Goal: Task Accomplishment & Management: Use online tool/utility

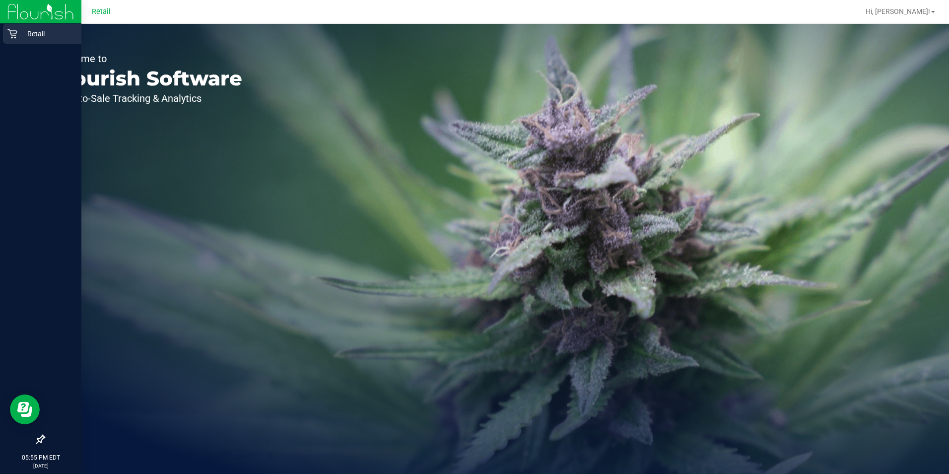
click at [18, 32] on p "Retail" at bounding box center [47, 34] width 60 height 12
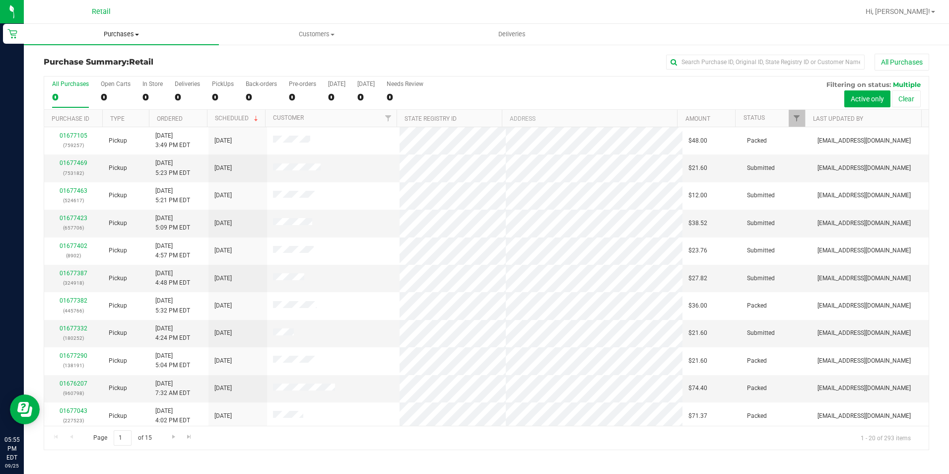
click at [128, 37] on span "Purchases" at bounding box center [121, 34] width 195 height 9
click at [110, 61] on span "Summary of purchases" at bounding box center [75, 60] width 102 height 8
click at [790, 67] on input "text" at bounding box center [765, 62] width 199 height 15
type input "s [PERSON_NAME]"
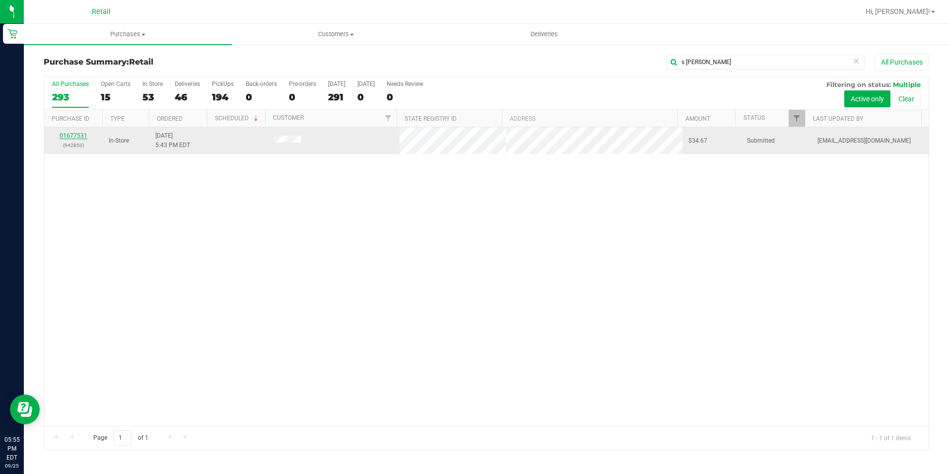
click at [75, 137] on link "01677531" at bounding box center [74, 135] width 28 height 7
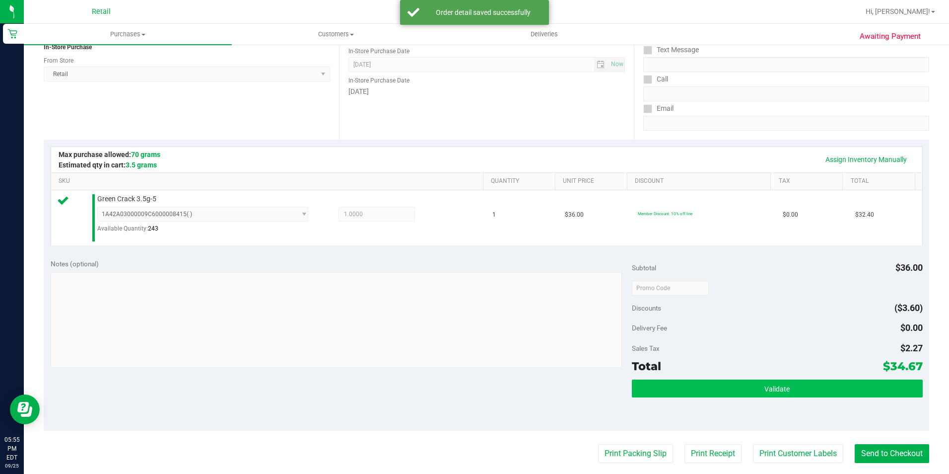
scroll to position [199, 0]
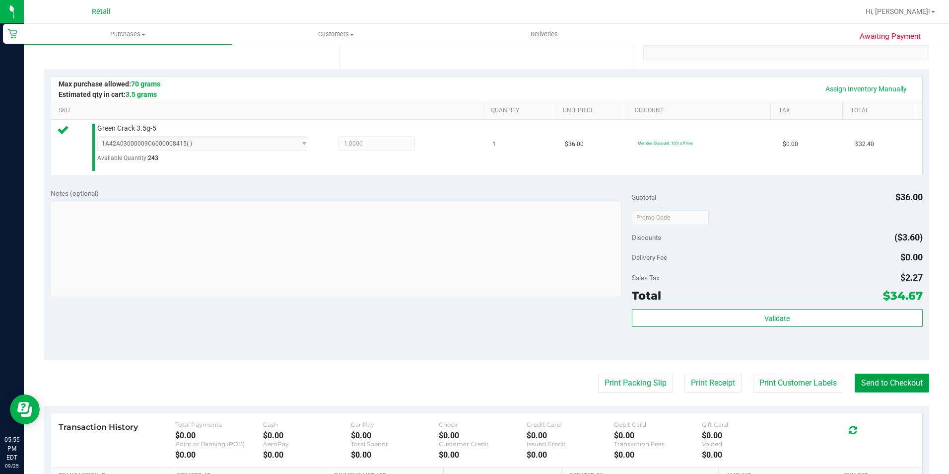
click at [865, 381] on button "Send to Checkout" at bounding box center [892, 382] width 74 height 19
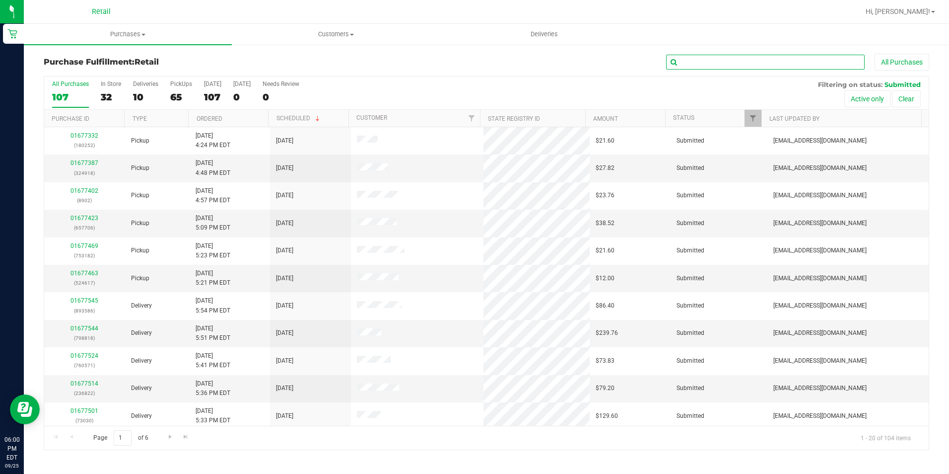
click at [688, 63] on input "text" at bounding box center [765, 62] width 199 height 15
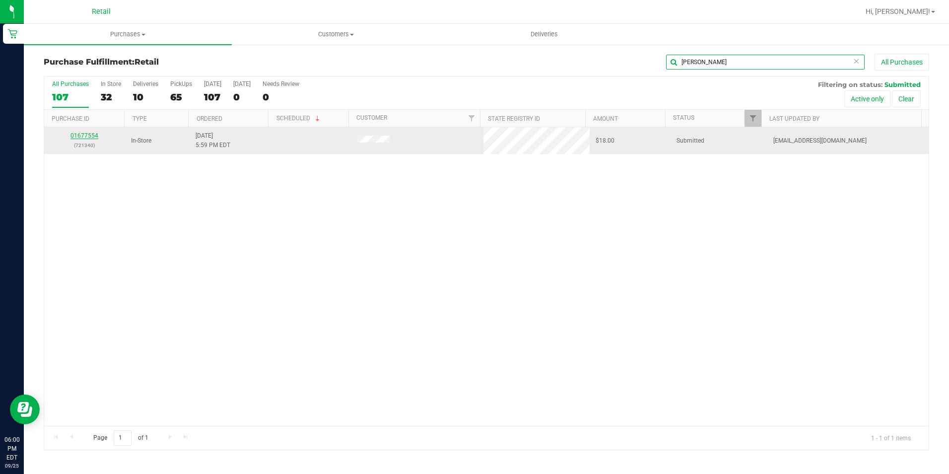
type input "[PERSON_NAME]"
click at [80, 136] on link "01677554" at bounding box center [84, 135] width 28 height 7
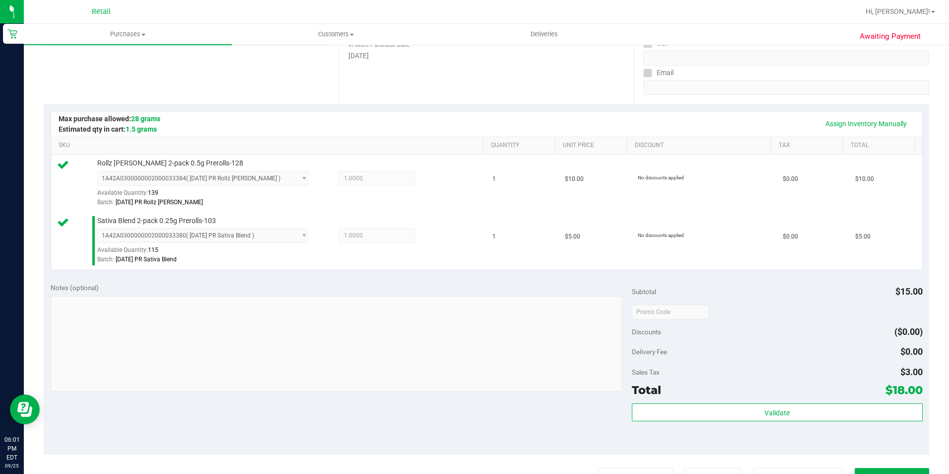
scroll to position [169, 0]
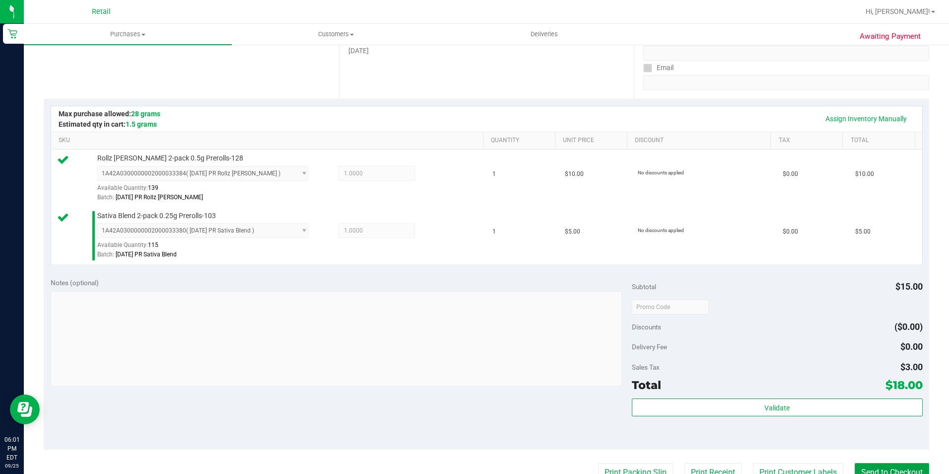
click at [903, 465] on button "Send to Checkout" at bounding box center [892, 472] width 74 height 19
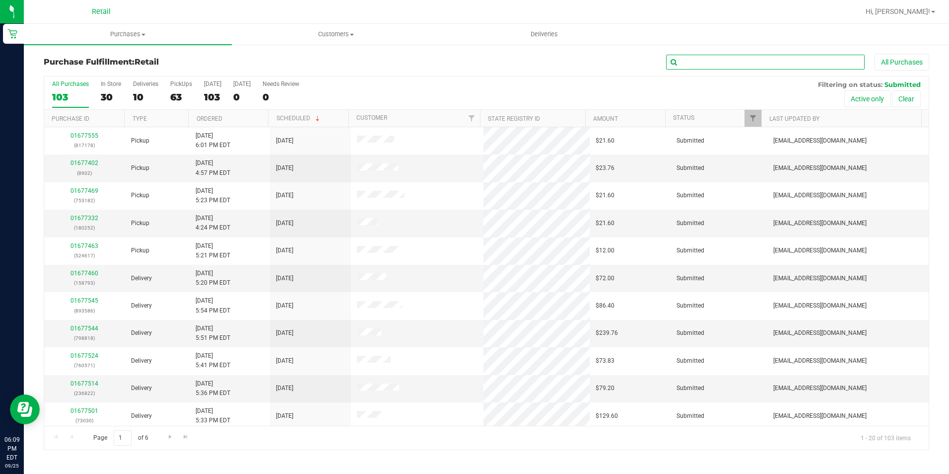
click at [772, 66] on input "text" at bounding box center [765, 62] width 199 height 15
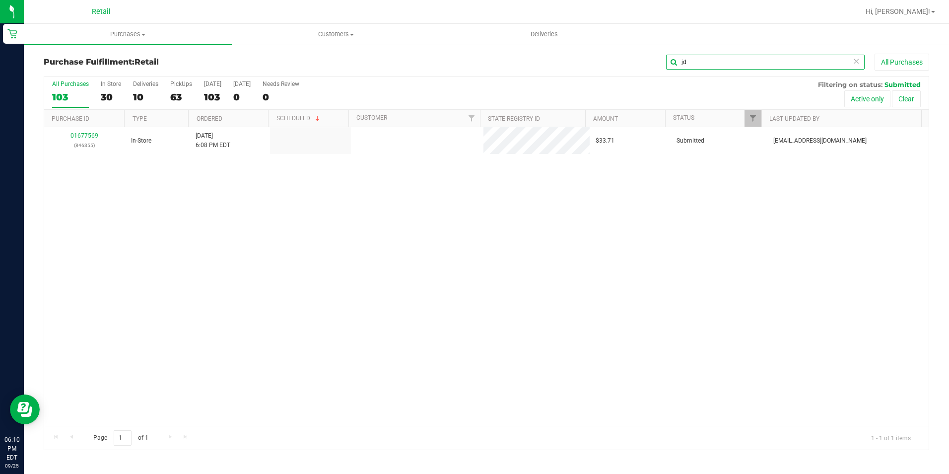
type input "j"
type input "[PERSON_NAME]"
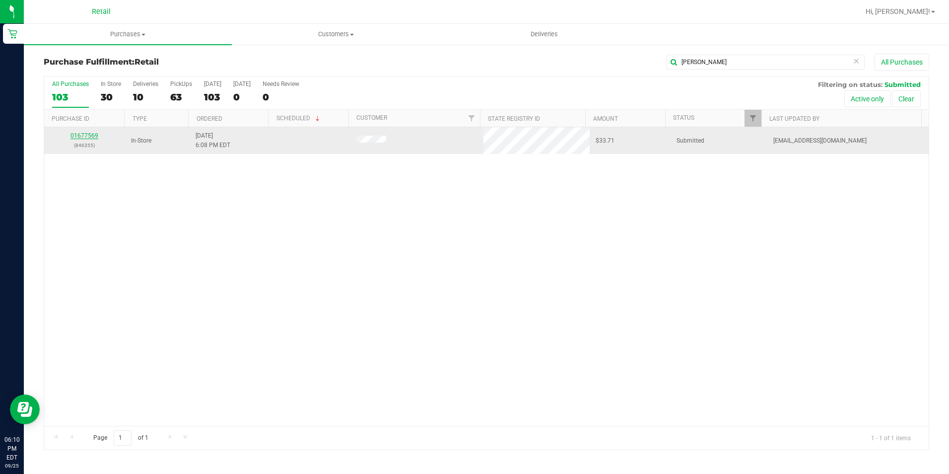
click at [78, 135] on link "01677569" at bounding box center [84, 135] width 28 height 7
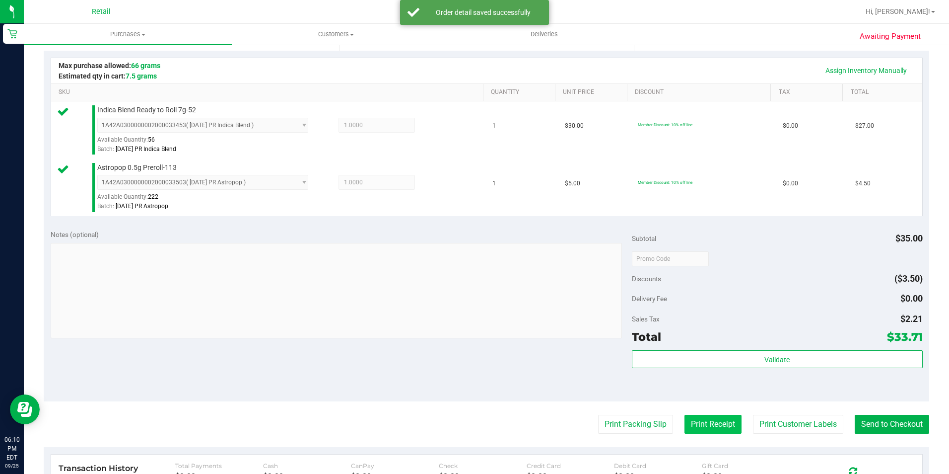
scroll to position [248, 0]
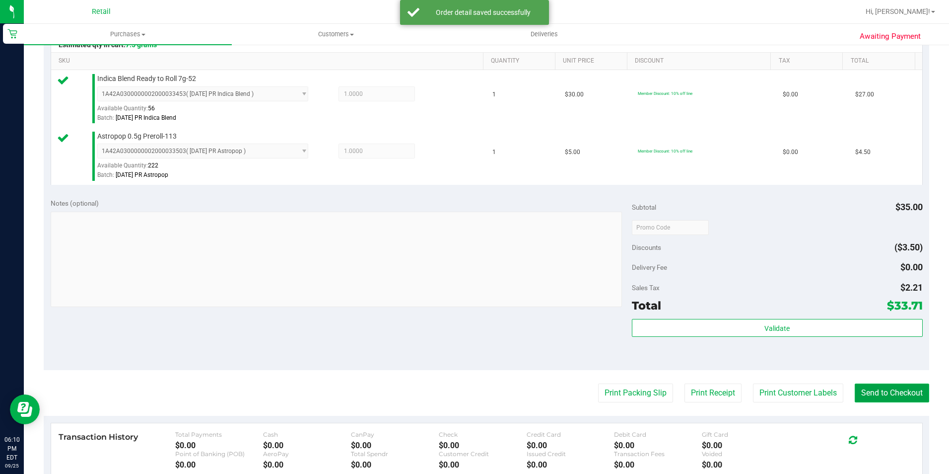
click at [875, 391] on button "Send to Checkout" at bounding box center [892, 392] width 74 height 19
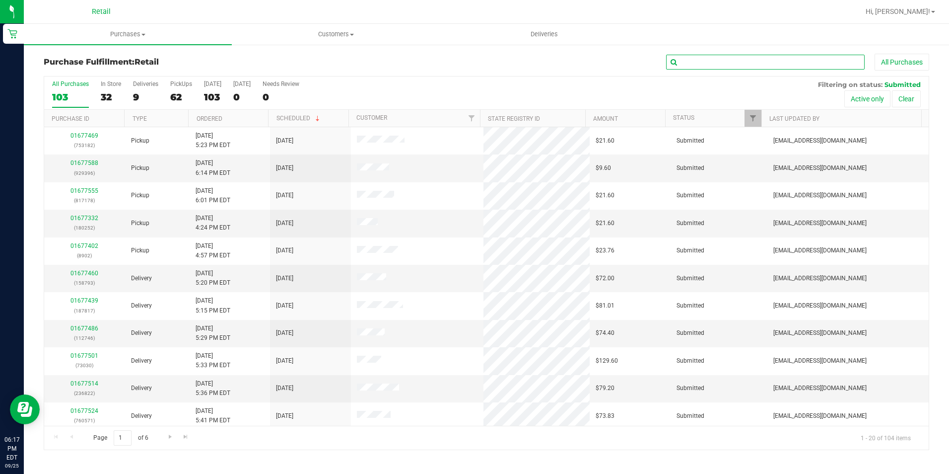
click at [769, 63] on input "text" at bounding box center [765, 62] width 199 height 15
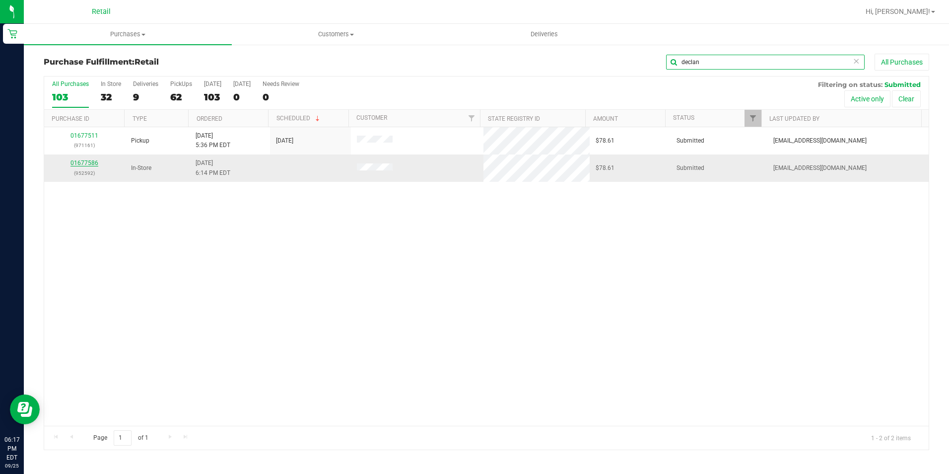
type input "declan"
click at [86, 164] on link "01677586" at bounding box center [84, 162] width 28 height 7
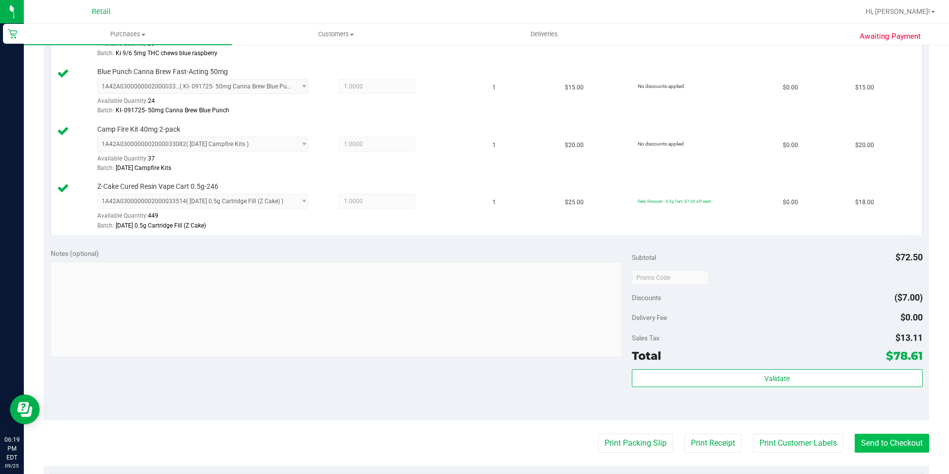
scroll to position [347, 0]
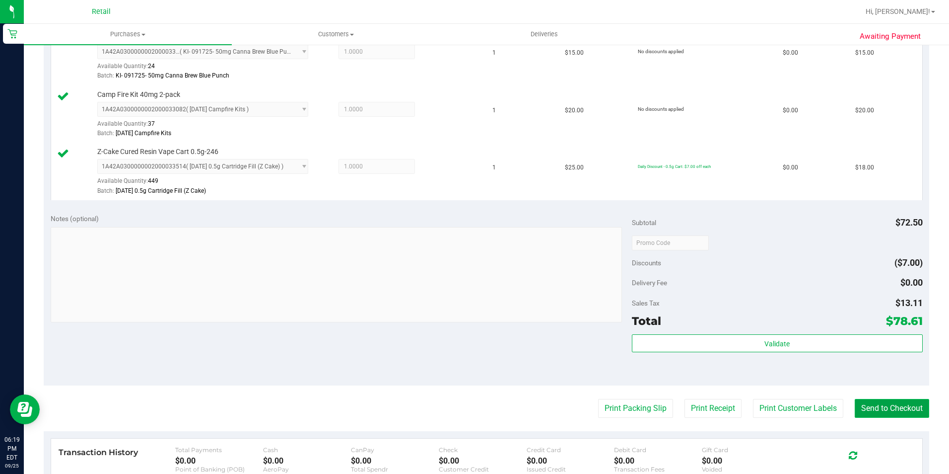
click at [897, 407] on button "Send to Checkout" at bounding box center [892, 408] width 74 height 19
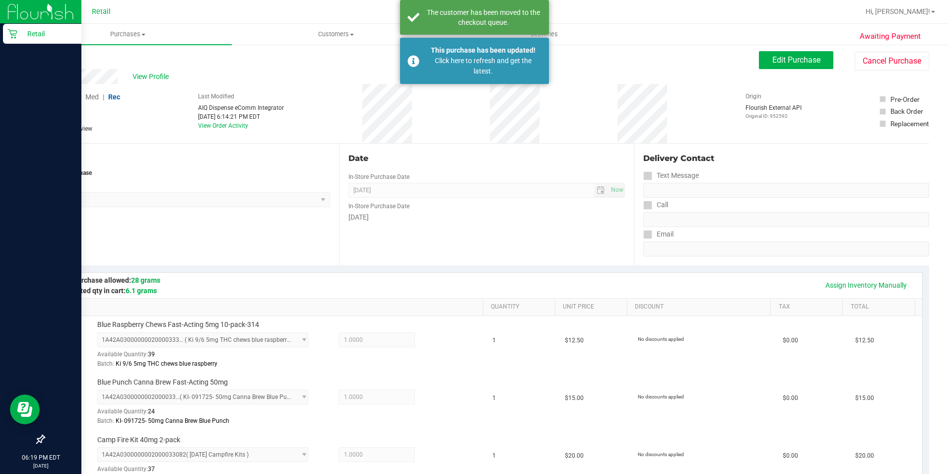
scroll to position [0, 0]
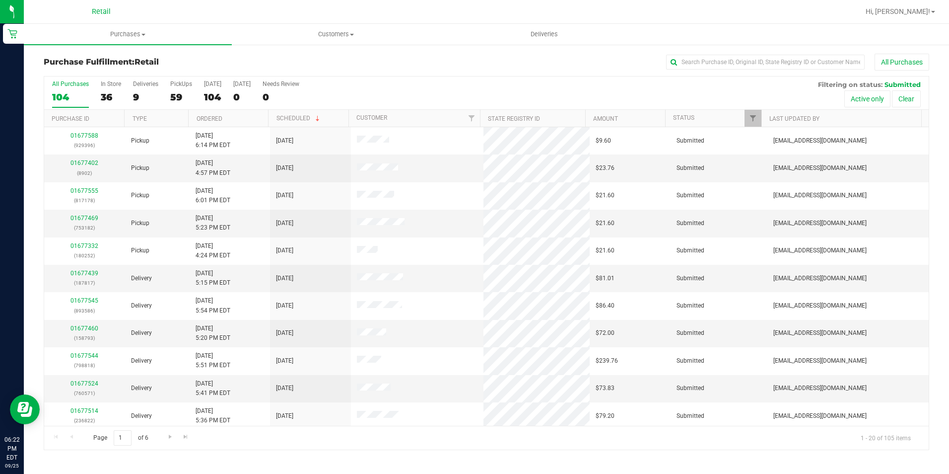
click at [736, 53] on div "Purchase Fulfillment: Retail All Purchases All Purchases 104 In Store 36 Delive…" at bounding box center [486, 252] width 925 height 416
click at [733, 60] on input "text" at bounding box center [765, 62] width 199 height 15
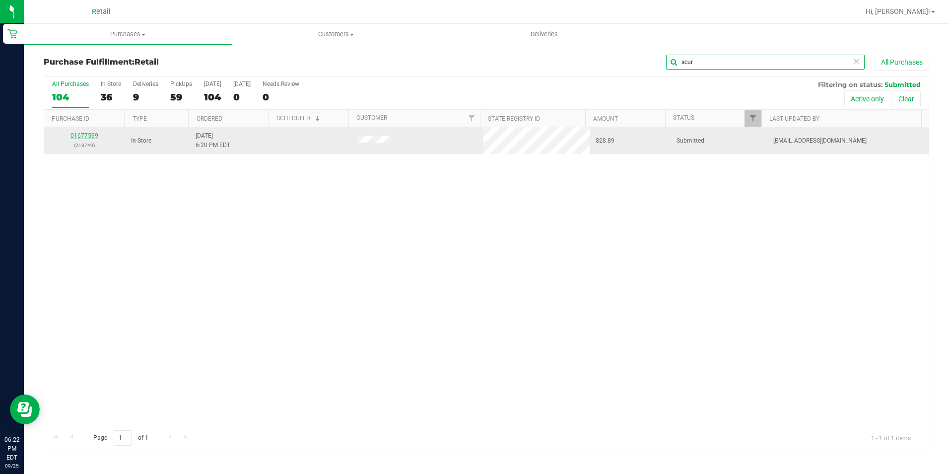
type input "scur"
click at [91, 137] on link "01677599" at bounding box center [84, 135] width 28 height 7
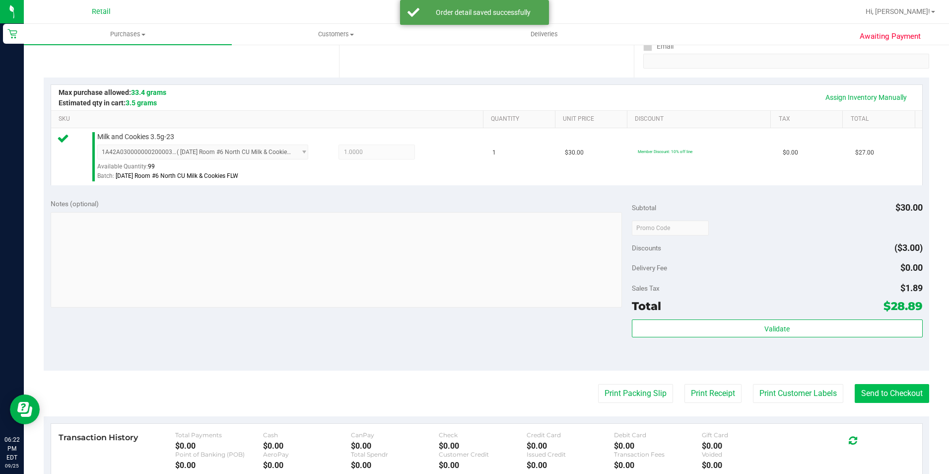
scroll to position [199, 0]
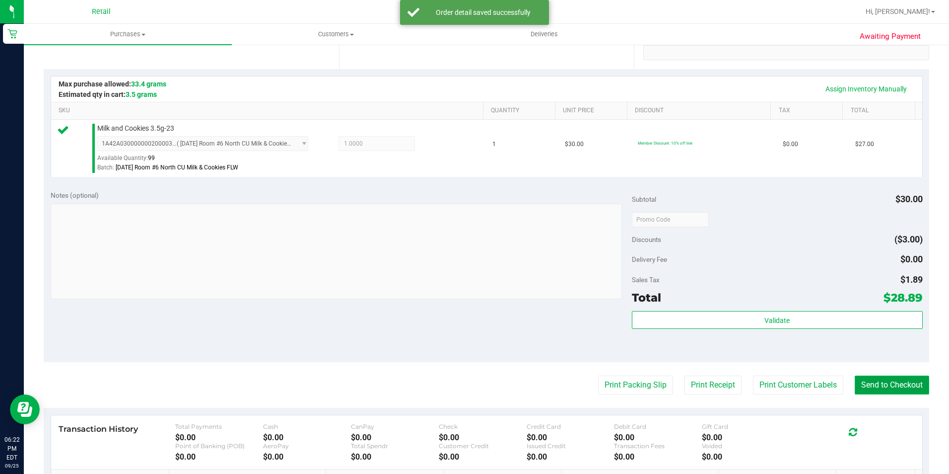
click at [897, 379] on button "Send to Checkout" at bounding box center [892, 384] width 74 height 19
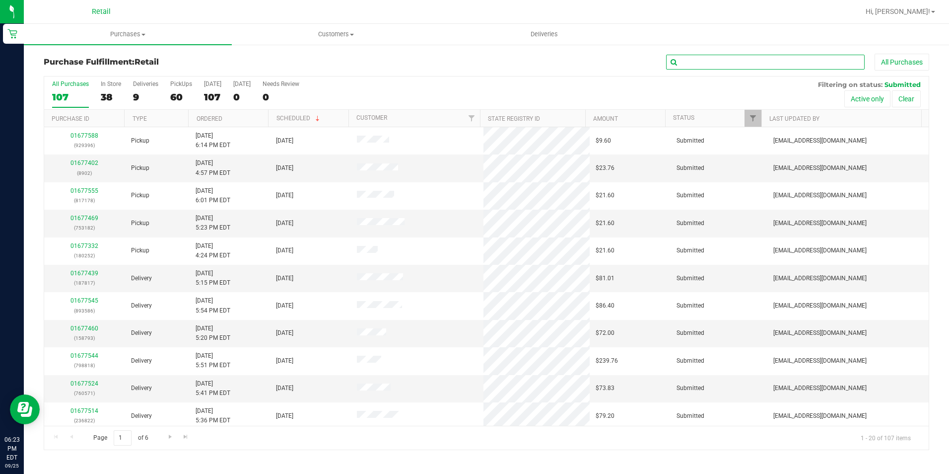
click at [735, 59] on input "text" at bounding box center [765, 62] width 199 height 15
type input "brianna"
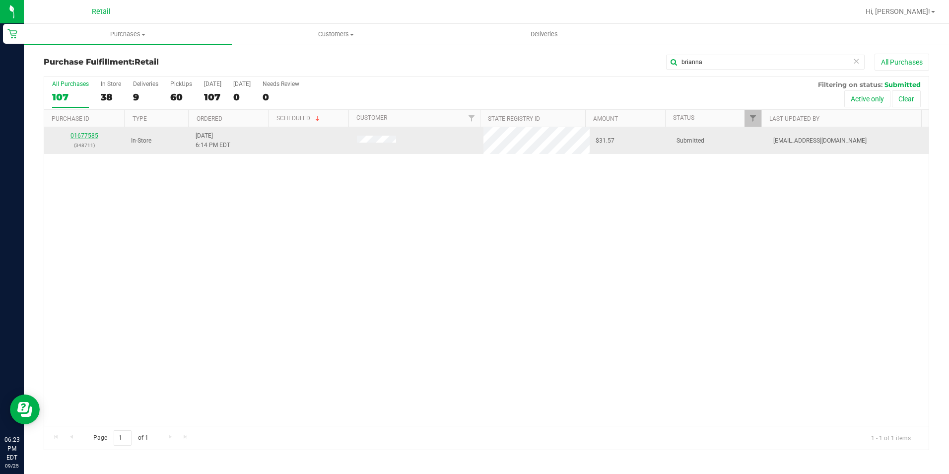
click at [83, 133] on link "01677585" at bounding box center [84, 135] width 28 height 7
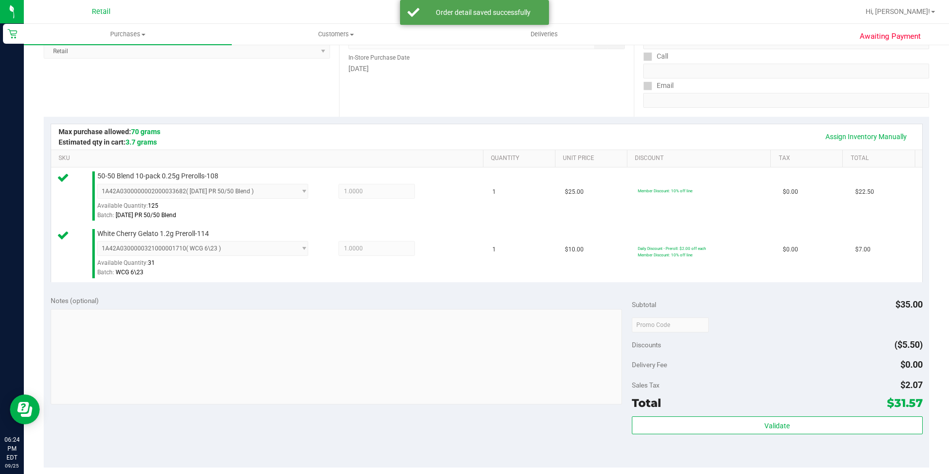
scroll to position [199, 0]
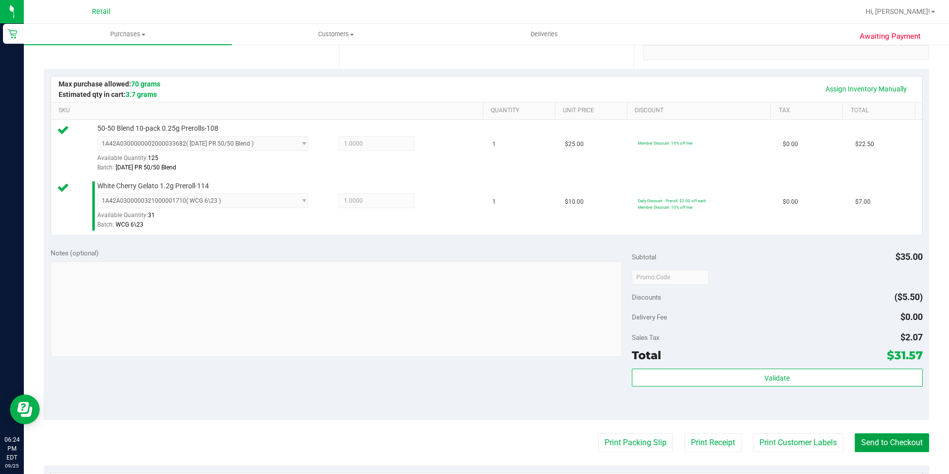
click at [869, 437] on button "Send to Checkout" at bounding box center [892, 442] width 74 height 19
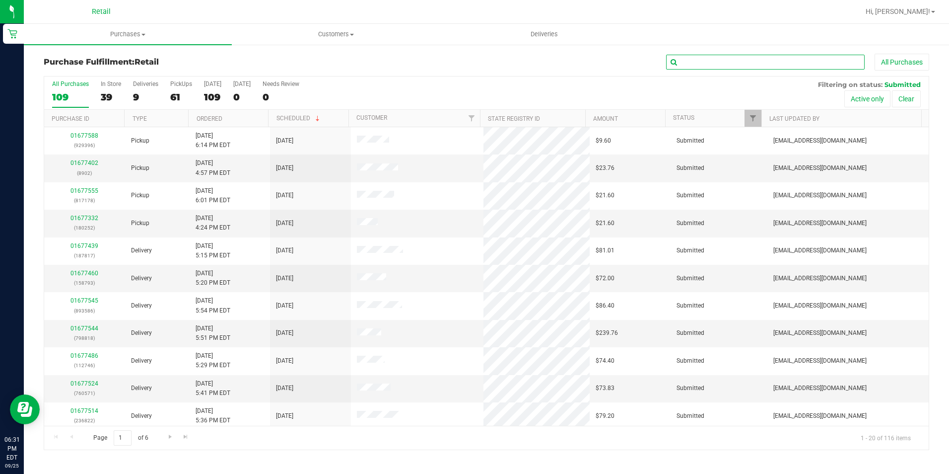
click at [715, 63] on input "text" at bounding box center [765, 62] width 199 height 15
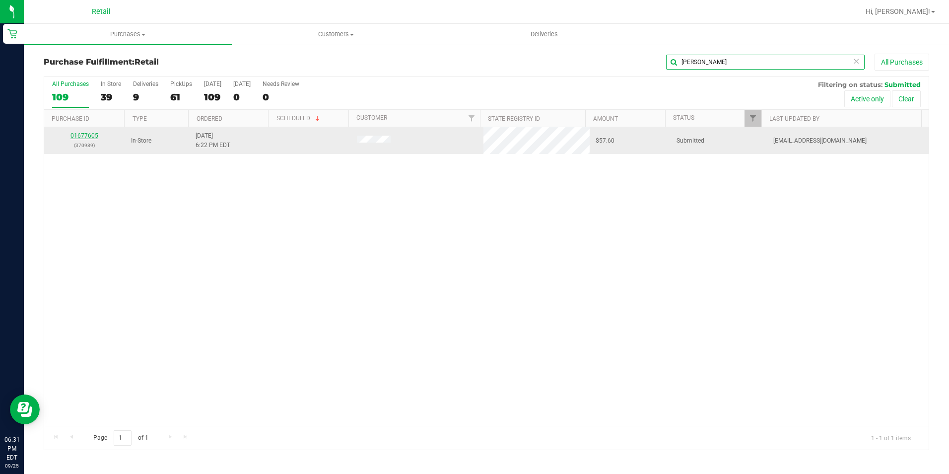
type input "[PERSON_NAME]"
click at [79, 133] on link "01677605" at bounding box center [84, 135] width 28 height 7
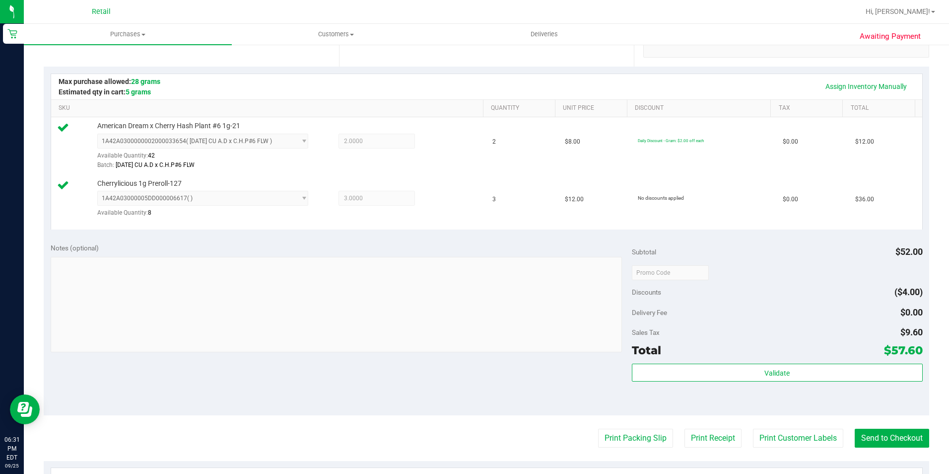
scroll to position [248, 0]
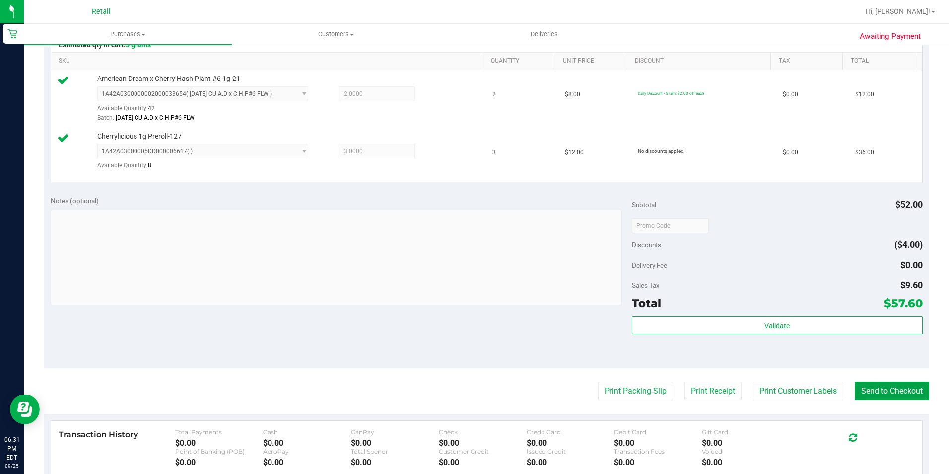
click at [877, 388] on button "Send to Checkout" at bounding box center [892, 390] width 74 height 19
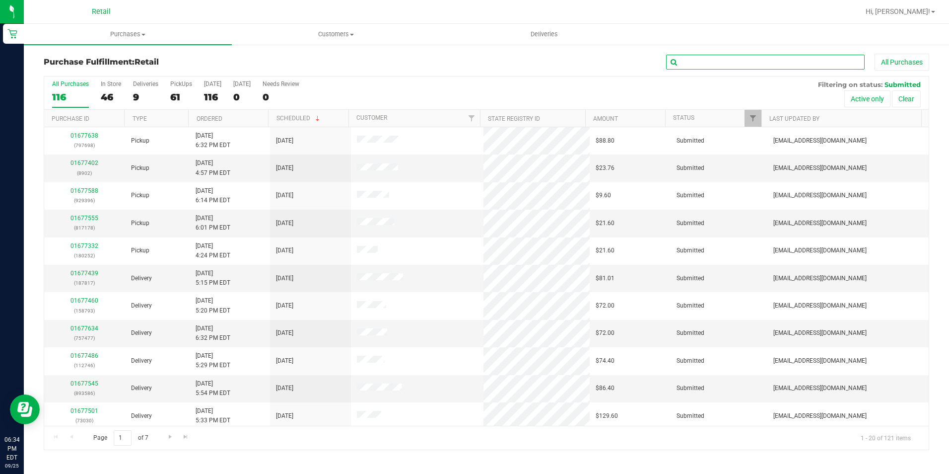
click at [709, 62] on input "text" at bounding box center [765, 62] width 199 height 15
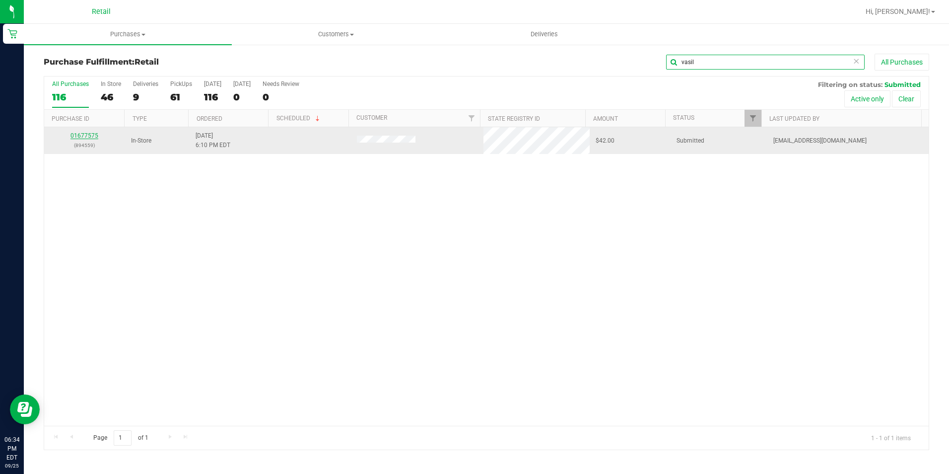
type input "vasil"
click at [84, 134] on link "01677575" at bounding box center [84, 135] width 28 height 7
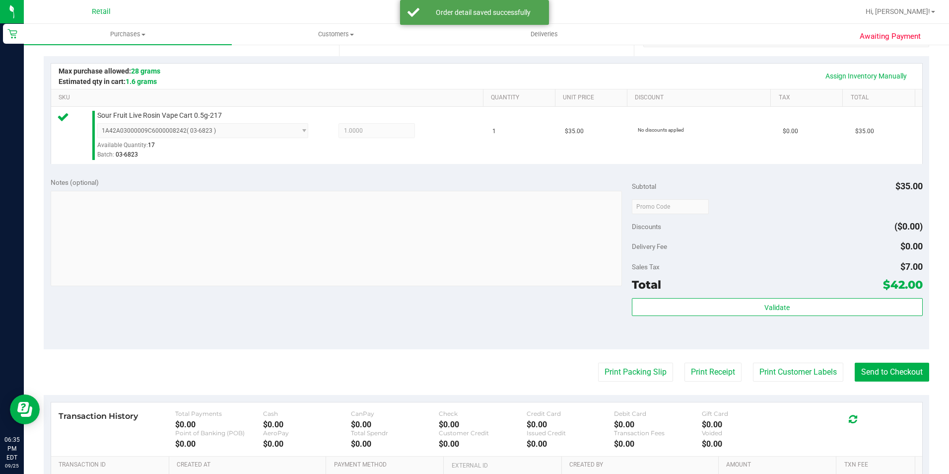
scroll to position [215, 0]
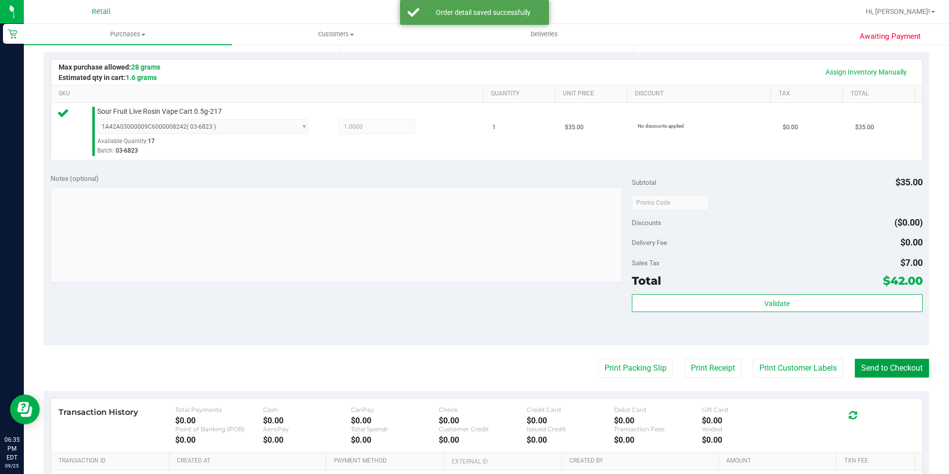
click at [869, 372] on button "Send to Checkout" at bounding box center [892, 367] width 74 height 19
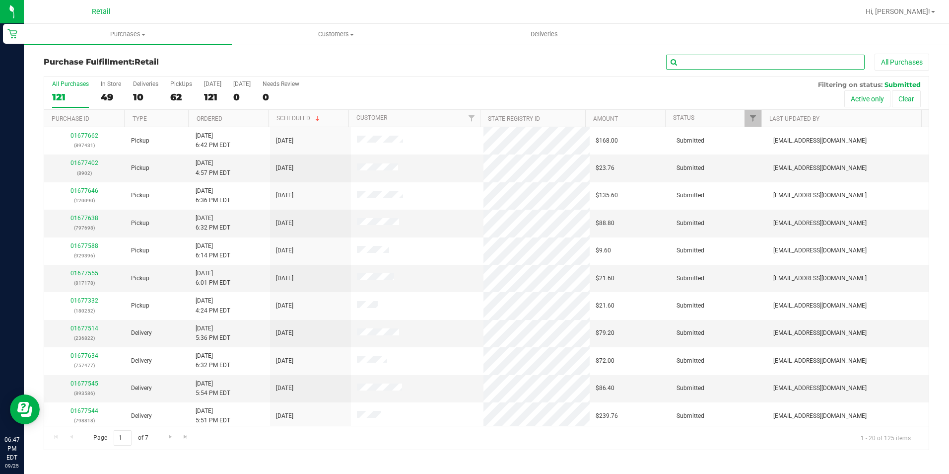
click at [754, 64] on input "text" at bounding box center [765, 62] width 199 height 15
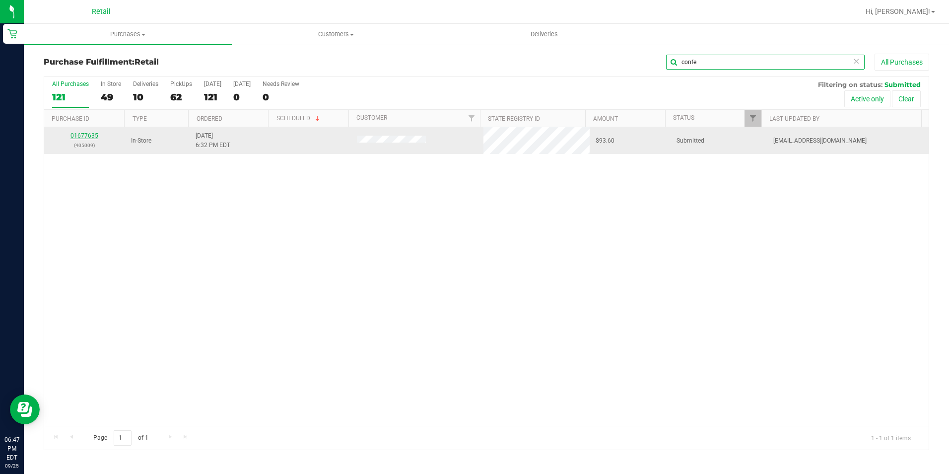
type input "confe"
click at [80, 135] on link "01677635" at bounding box center [84, 135] width 28 height 7
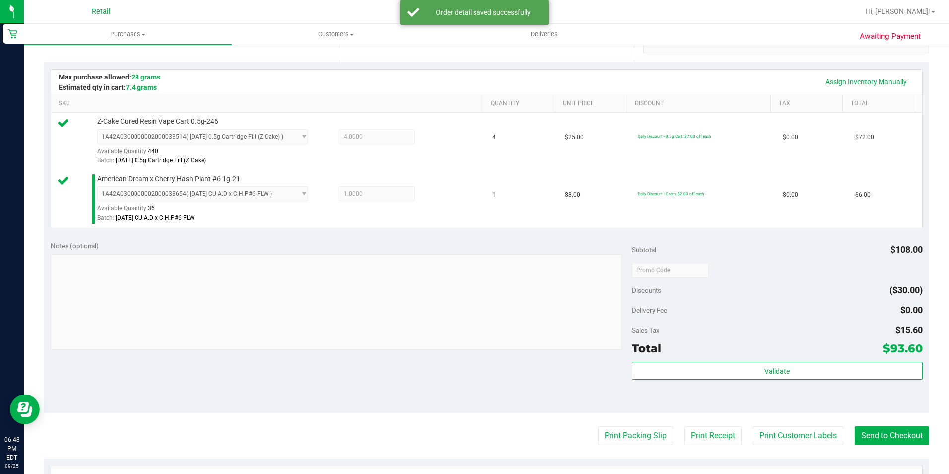
scroll to position [298, 0]
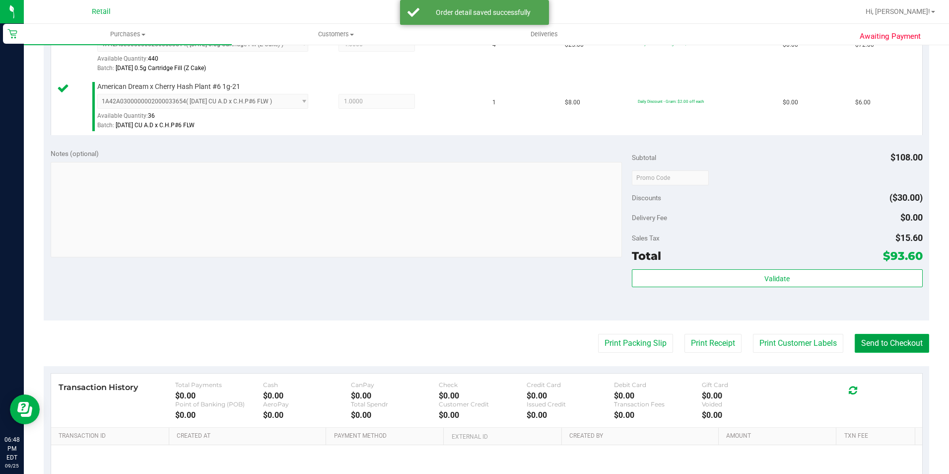
click at [891, 334] on button "Send to Checkout" at bounding box center [892, 343] width 74 height 19
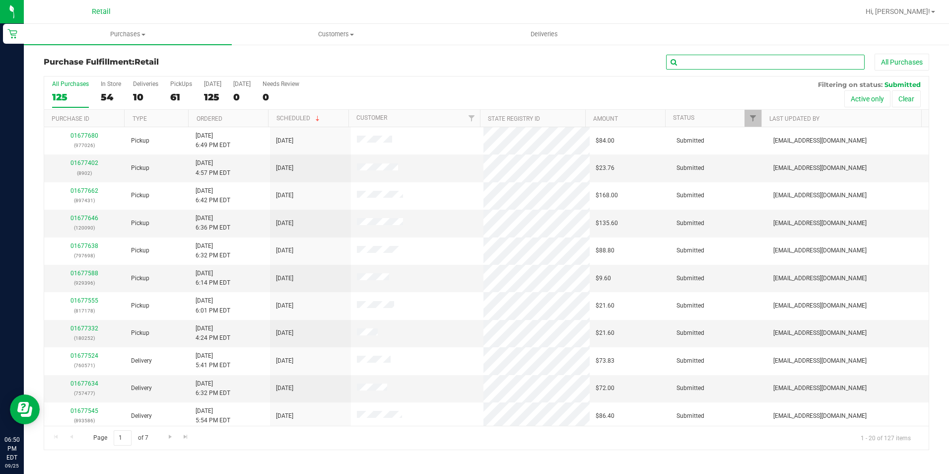
click at [736, 57] on input "text" at bounding box center [765, 62] width 199 height 15
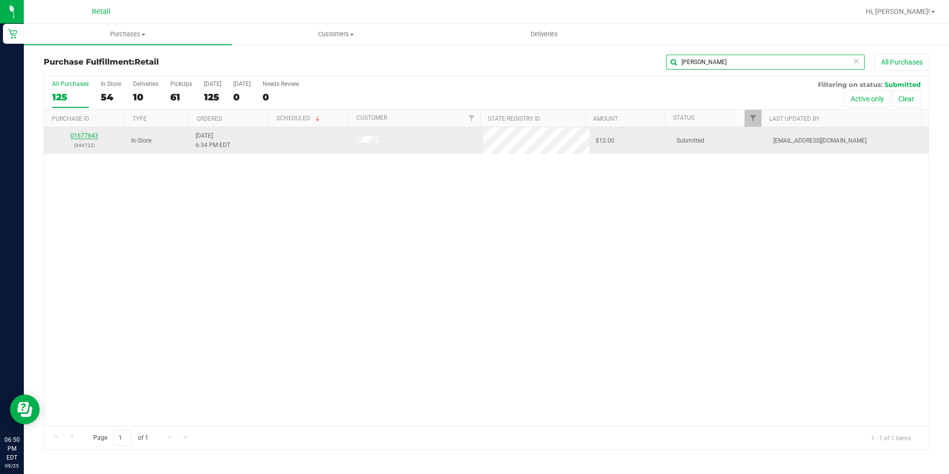
type input "[PERSON_NAME]"
click at [82, 137] on link "01677643" at bounding box center [84, 135] width 28 height 7
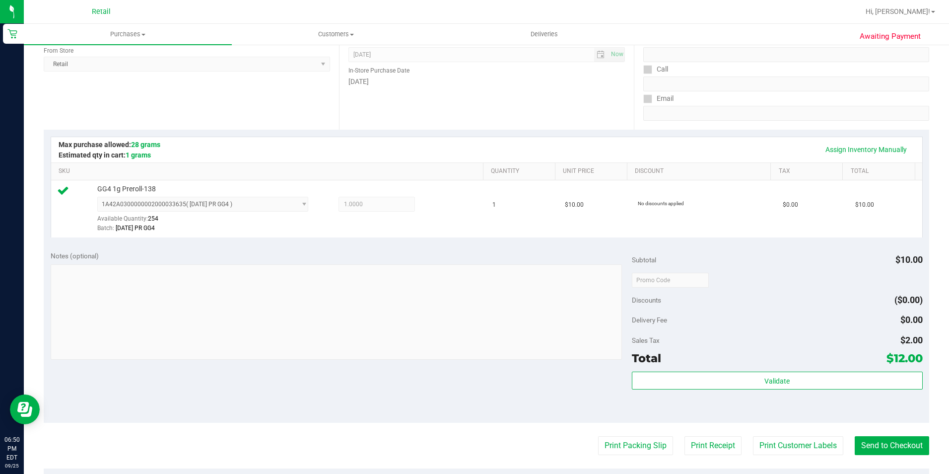
scroll to position [149, 0]
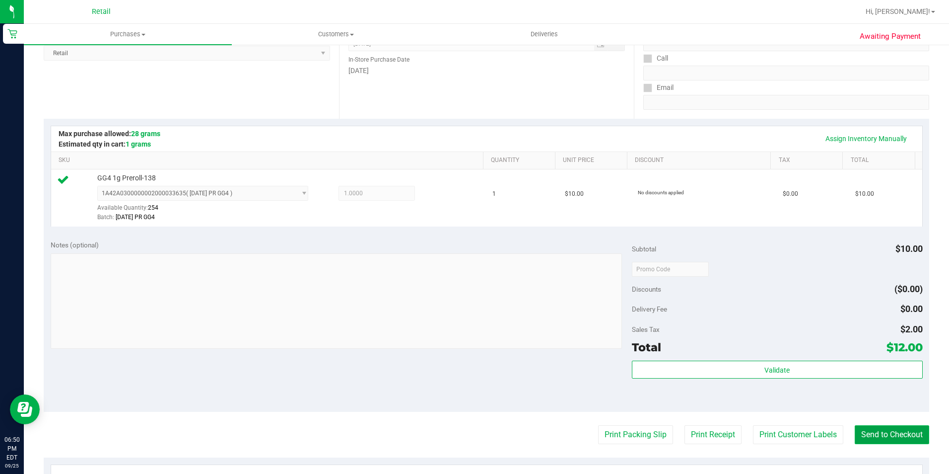
drag, startPoint x: 891, startPoint y: 429, endPoint x: 885, endPoint y: 428, distance: 5.5
click at [890, 428] on button "Send to Checkout" at bounding box center [892, 434] width 74 height 19
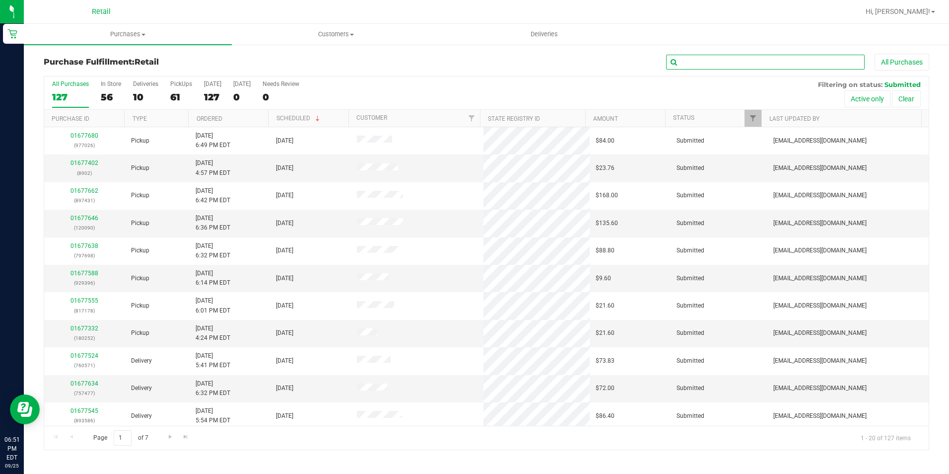
click at [726, 64] on input "text" at bounding box center [765, 62] width 199 height 15
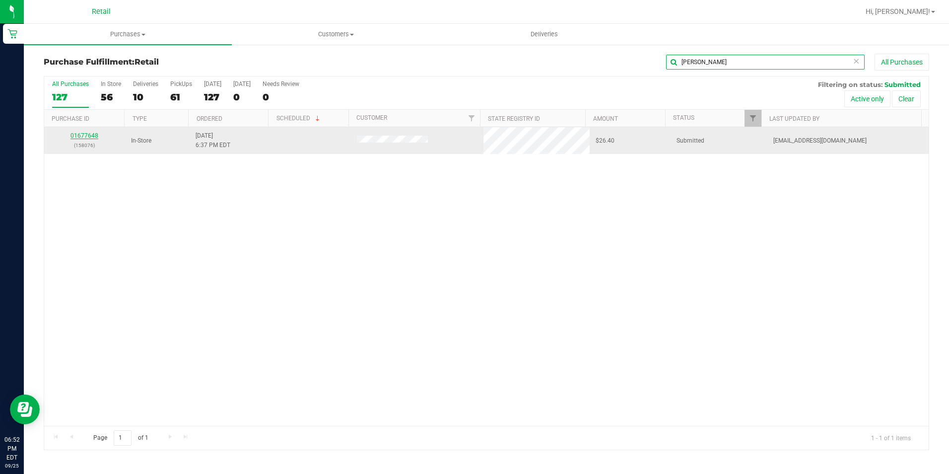
type input "[PERSON_NAME]"
click at [88, 135] on link "01677648" at bounding box center [84, 135] width 28 height 7
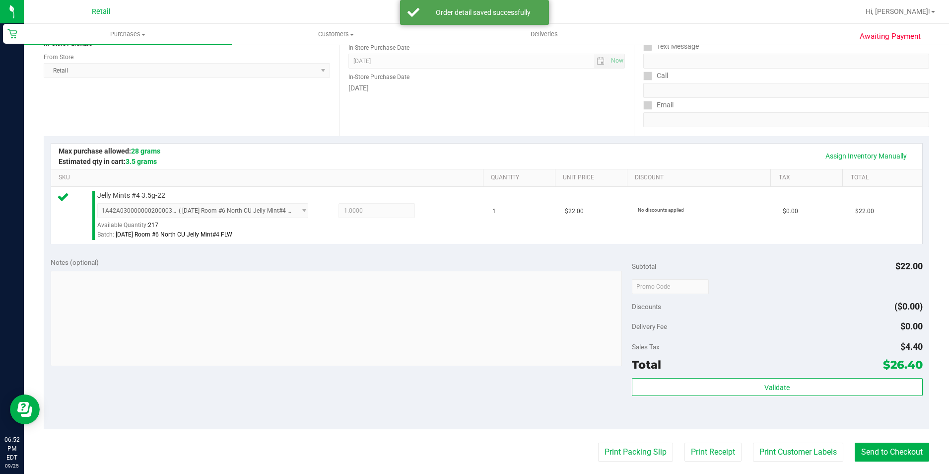
scroll to position [149, 0]
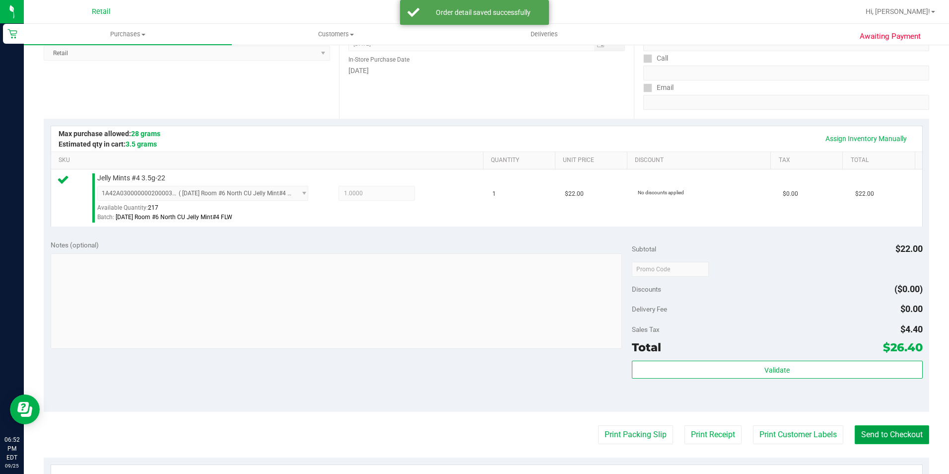
click at [885, 431] on button "Send to Checkout" at bounding box center [892, 434] width 74 height 19
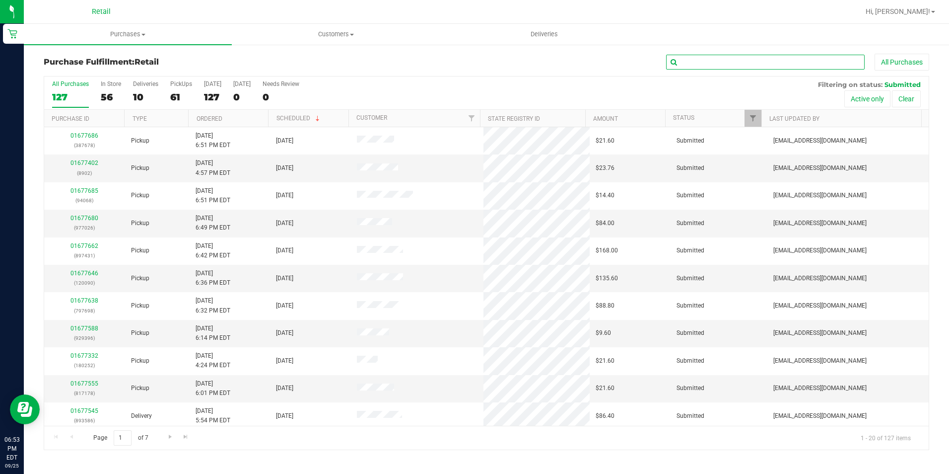
click at [736, 67] on input "text" at bounding box center [765, 62] width 199 height 15
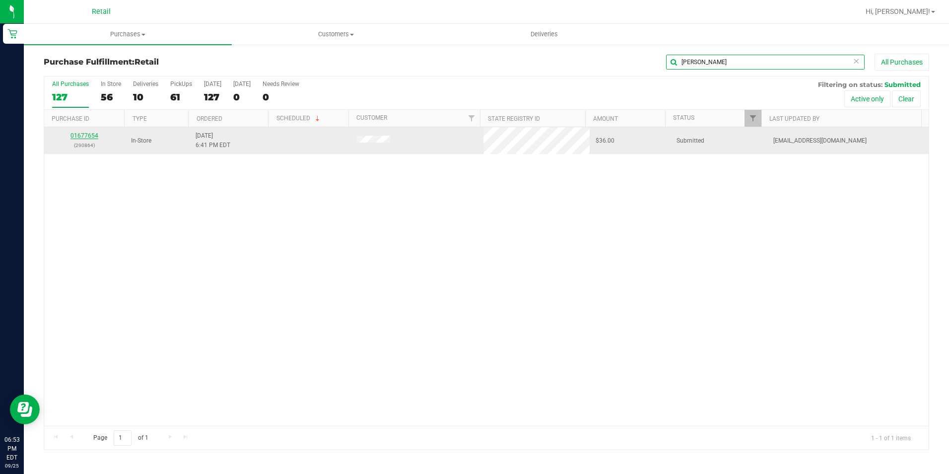
type input "[PERSON_NAME]"
click at [90, 132] on link "01677654" at bounding box center [84, 135] width 28 height 7
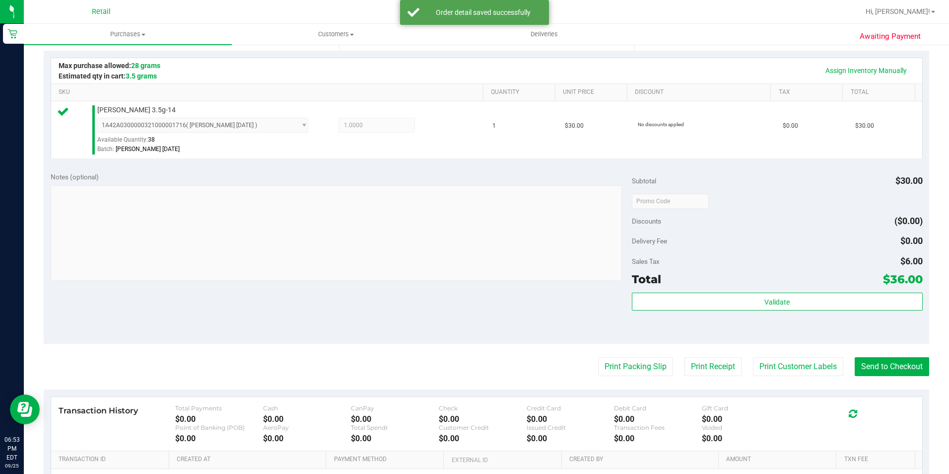
scroll to position [248, 0]
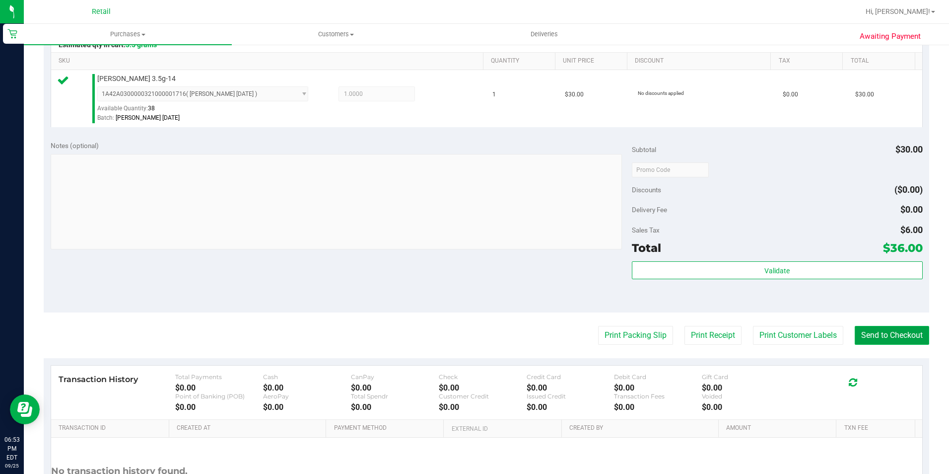
click at [892, 327] on button "Send to Checkout" at bounding box center [892, 335] width 74 height 19
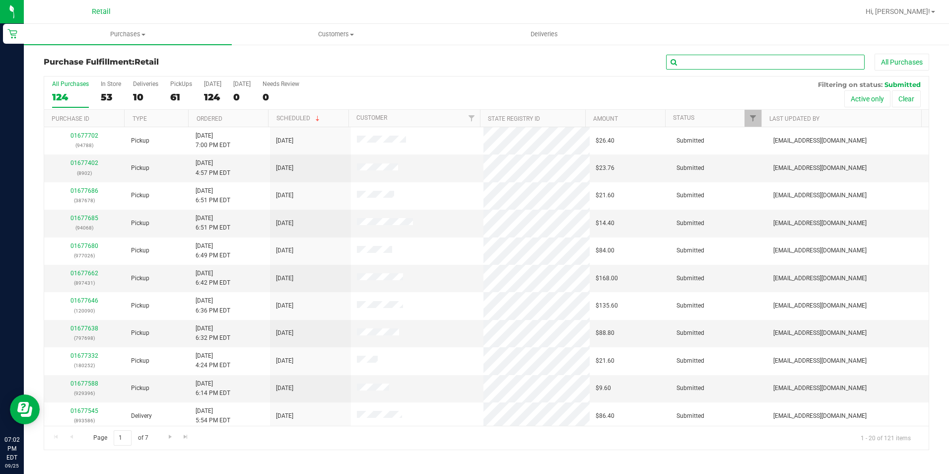
click at [706, 65] on input "text" at bounding box center [765, 62] width 199 height 15
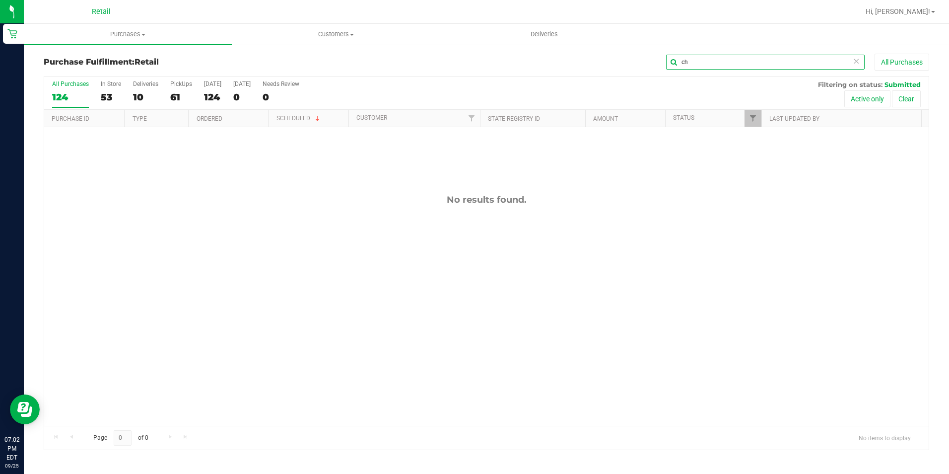
type input "c"
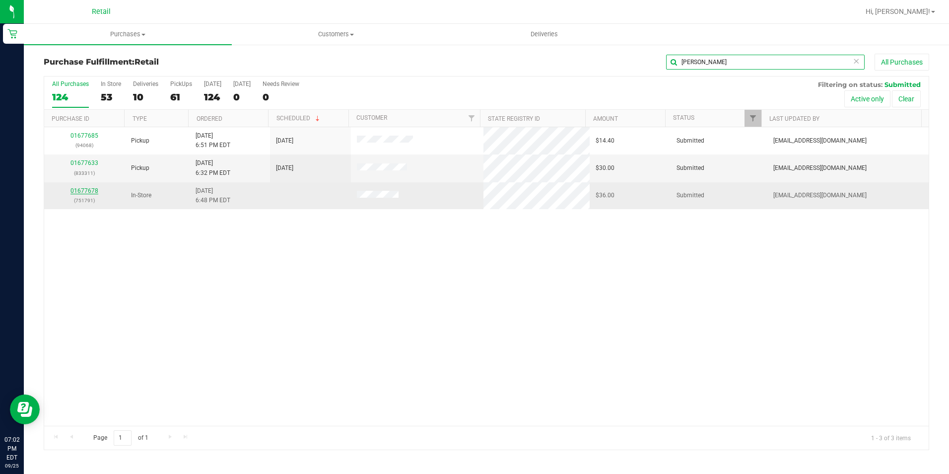
type input "[PERSON_NAME]"
click at [97, 188] on link "01677678" at bounding box center [84, 190] width 28 height 7
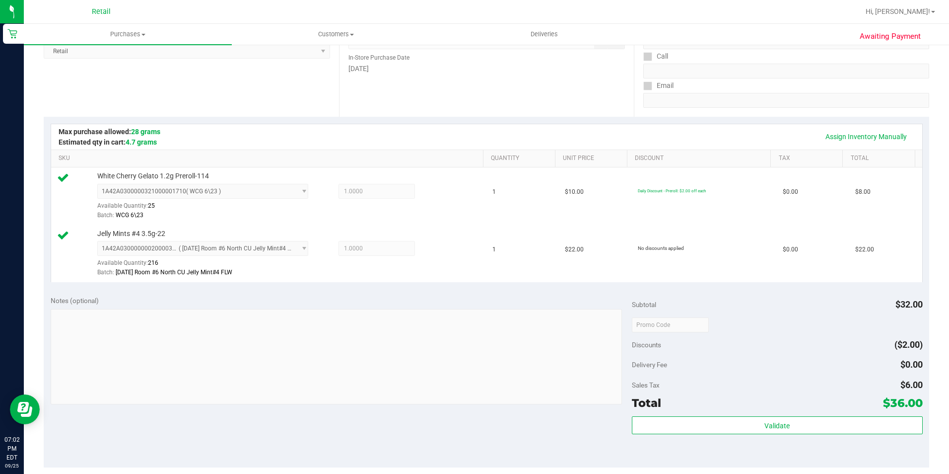
scroll to position [199, 0]
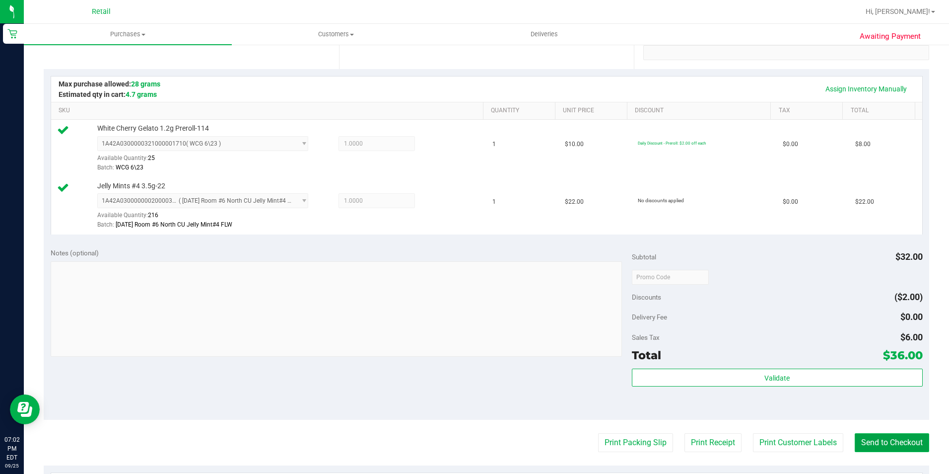
click at [881, 449] on button "Send to Checkout" at bounding box center [892, 442] width 74 height 19
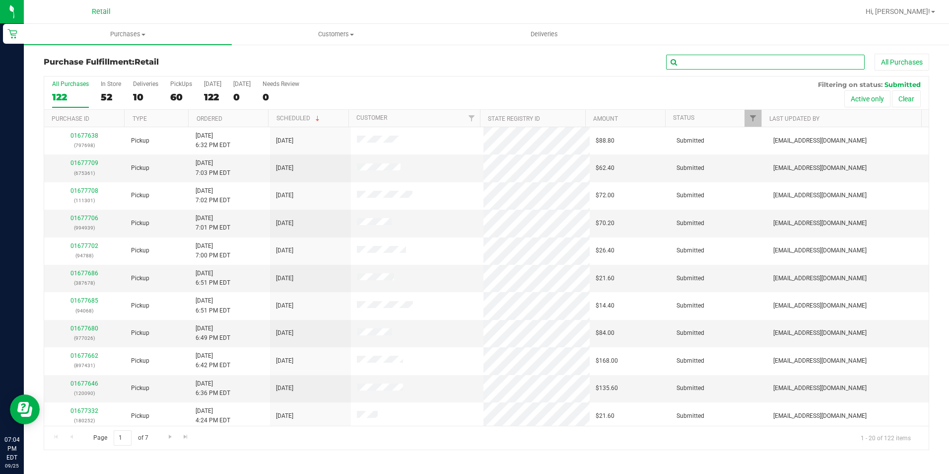
click at [744, 65] on input "text" at bounding box center [765, 62] width 199 height 15
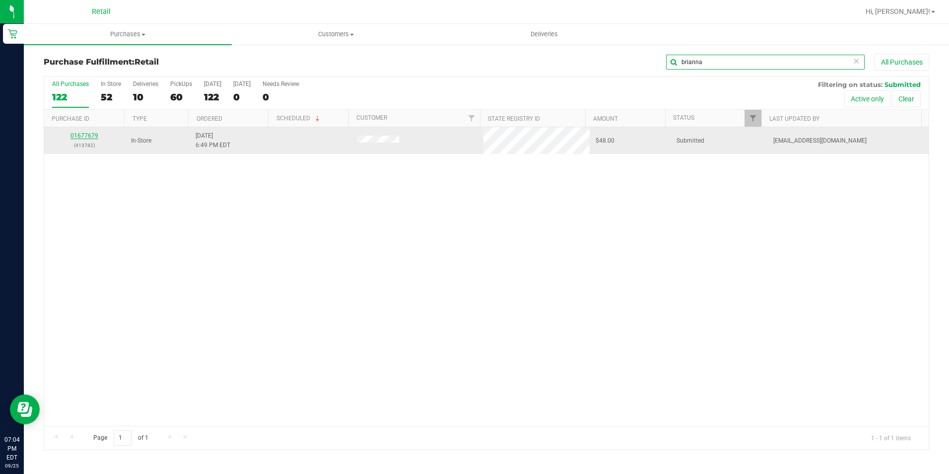
type input "brianna"
click at [90, 134] on link "01677679" at bounding box center [84, 135] width 28 height 7
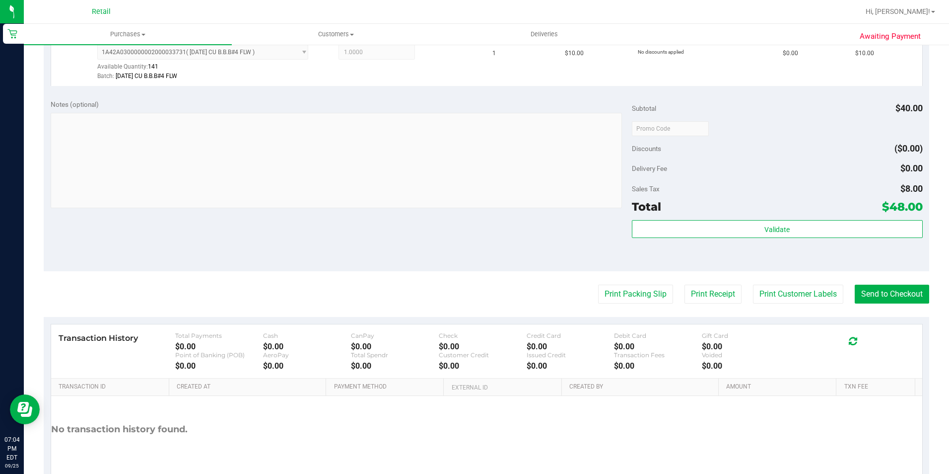
scroll to position [347, 0]
click at [875, 295] on button "Send to Checkout" at bounding box center [892, 293] width 74 height 19
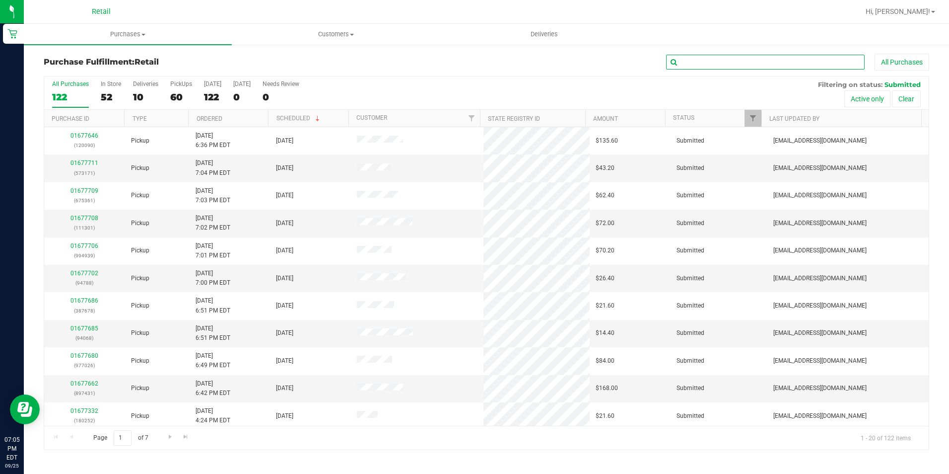
click at [729, 58] on input "text" at bounding box center [765, 62] width 199 height 15
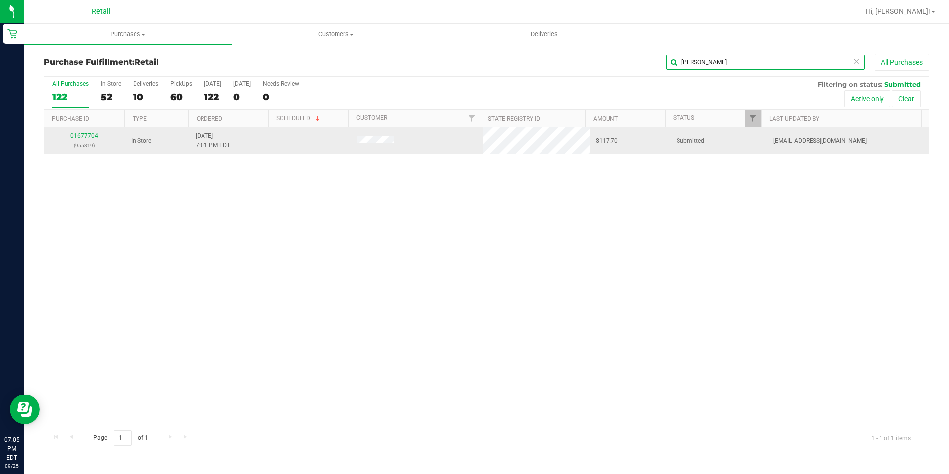
type input "[PERSON_NAME]"
click at [92, 135] on link "01677704" at bounding box center [84, 135] width 28 height 7
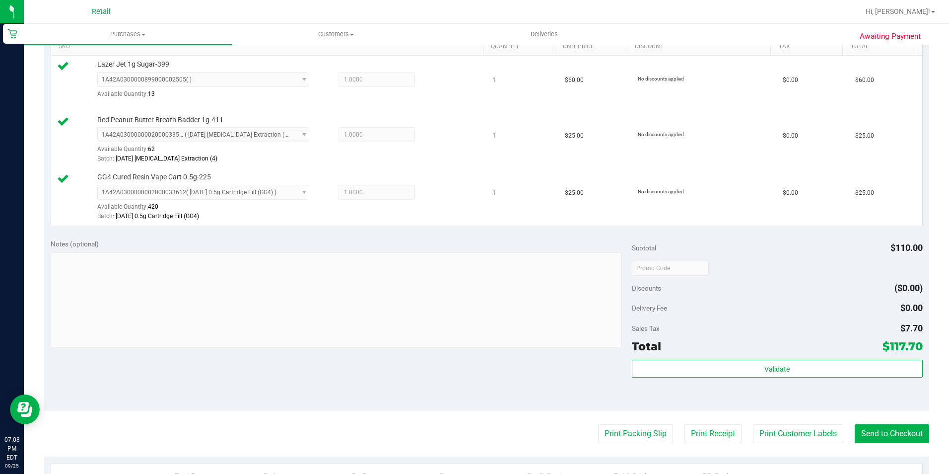
scroll to position [298, 0]
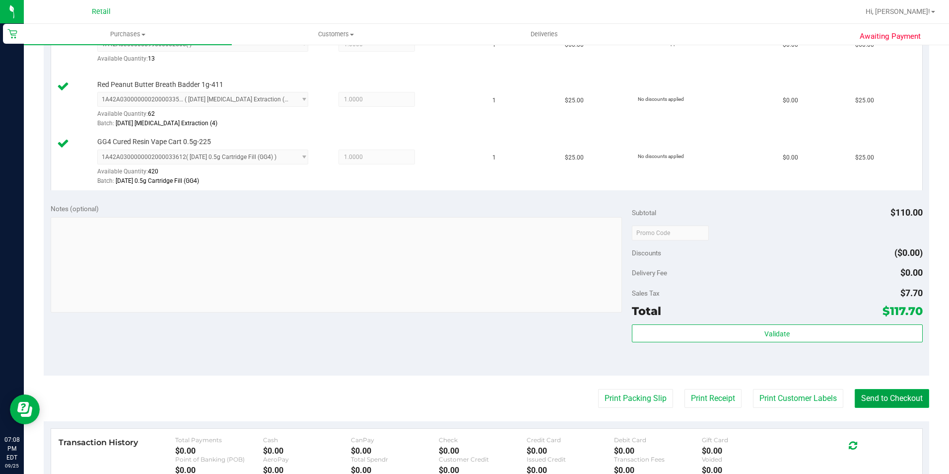
click at [898, 395] on button "Send to Checkout" at bounding box center [892, 398] width 74 height 19
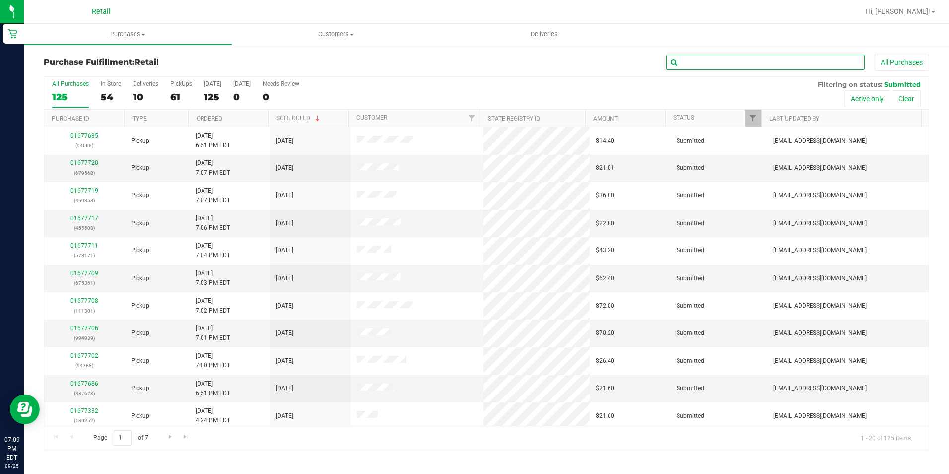
click at [761, 63] on input "text" at bounding box center [765, 62] width 199 height 15
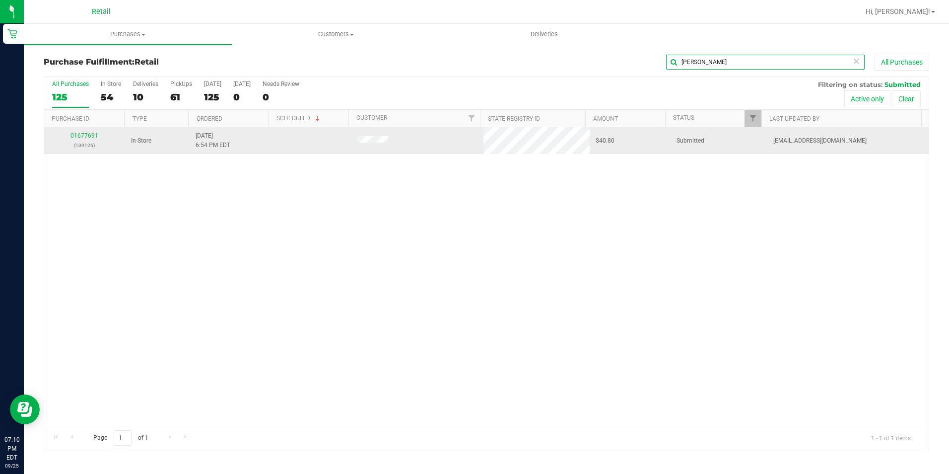
type input "[PERSON_NAME]"
click at [79, 131] on td "01677691 (139126)" at bounding box center [84, 140] width 81 height 27
click at [84, 138] on link "01677691" at bounding box center [84, 135] width 28 height 7
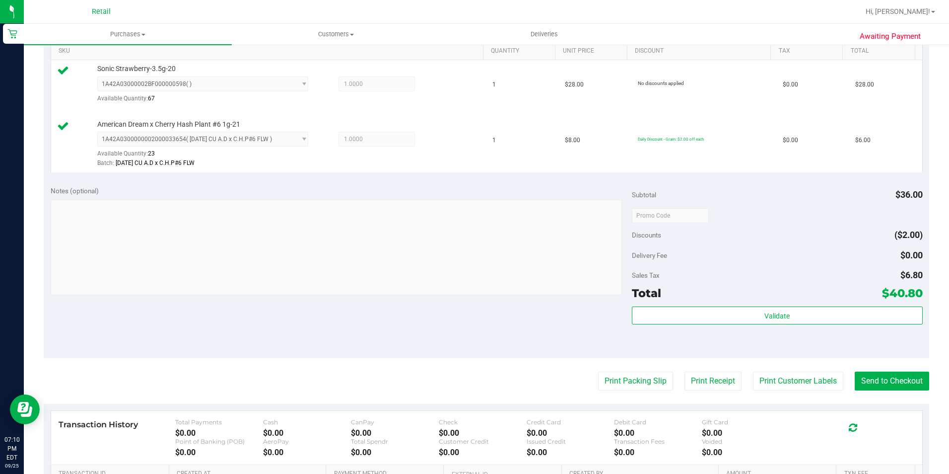
scroll to position [347, 0]
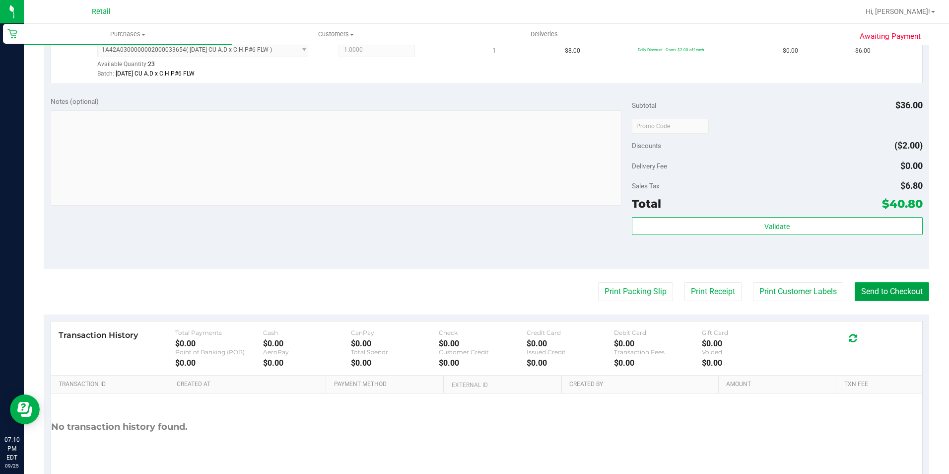
click at [904, 283] on button "Send to Checkout" at bounding box center [892, 291] width 74 height 19
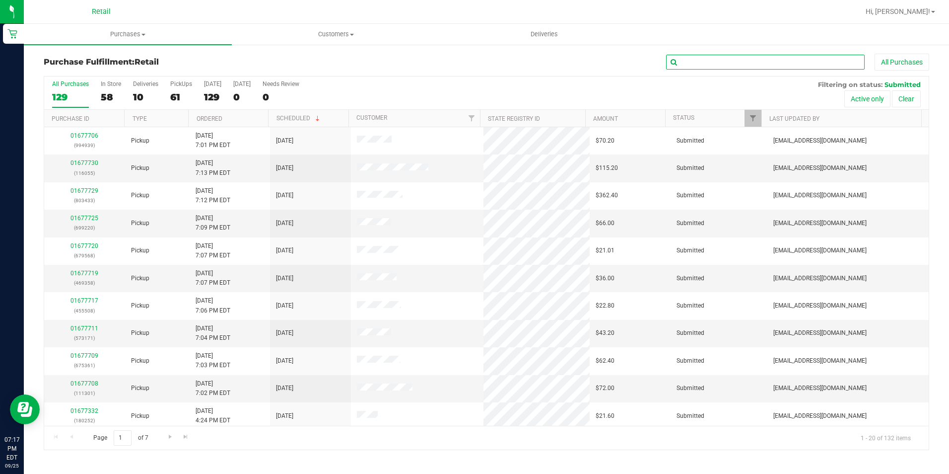
click at [745, 58] on input "text" at bounding box center [765, 62] width 199 height 15
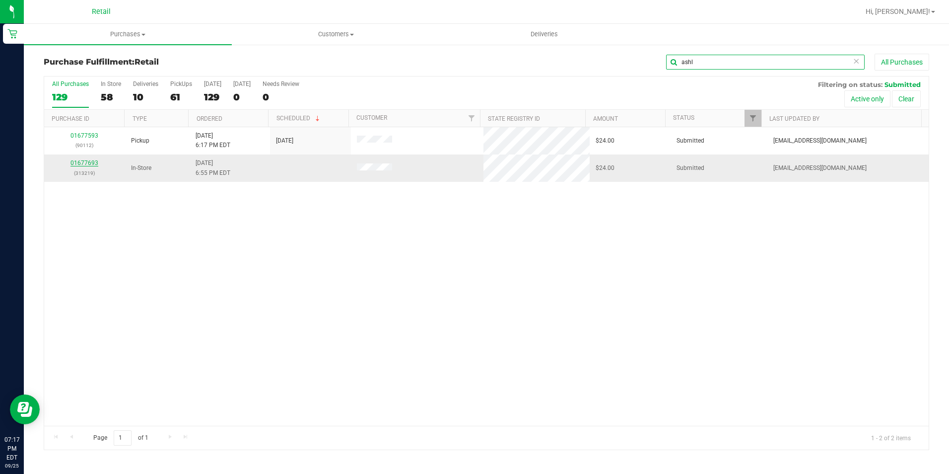
type input "ashl"
click at [81, 164] on link "01677693" at bounding box center [84, 162] width 28 height 7
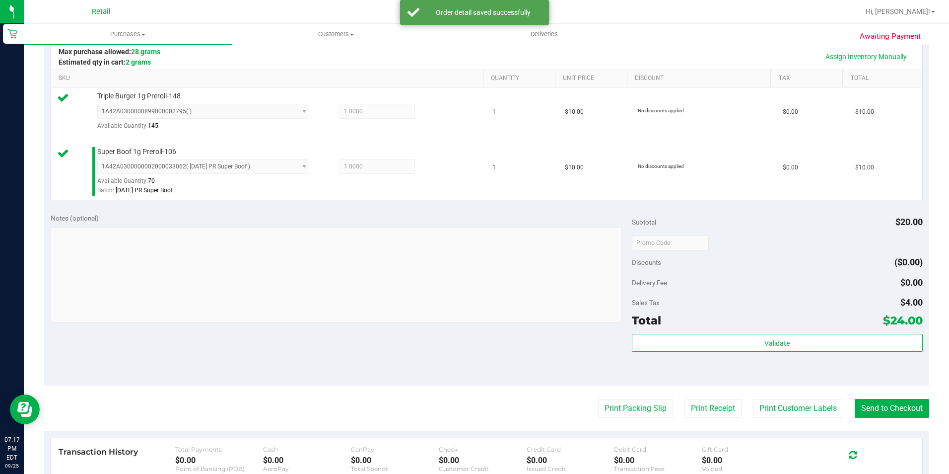
scroll to position [248, 0]
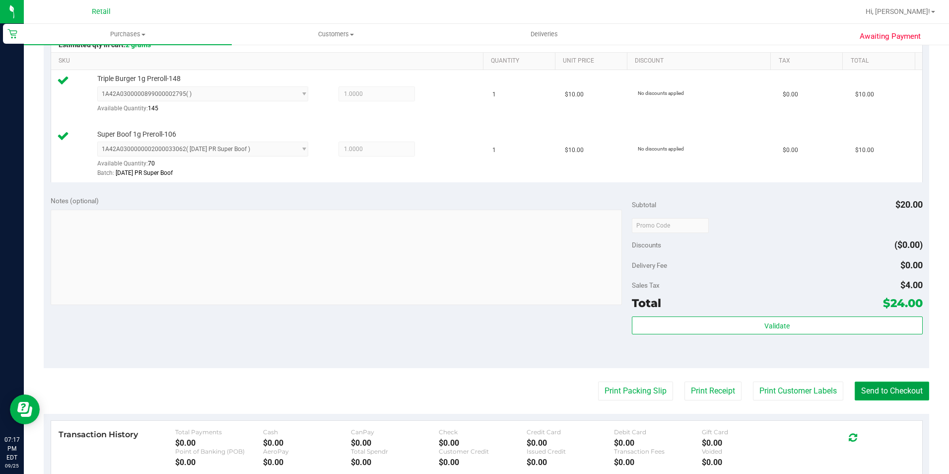
click at [882, 384] on button "Send to Checkout" at bounding box center [892, 390] width 74 height 19
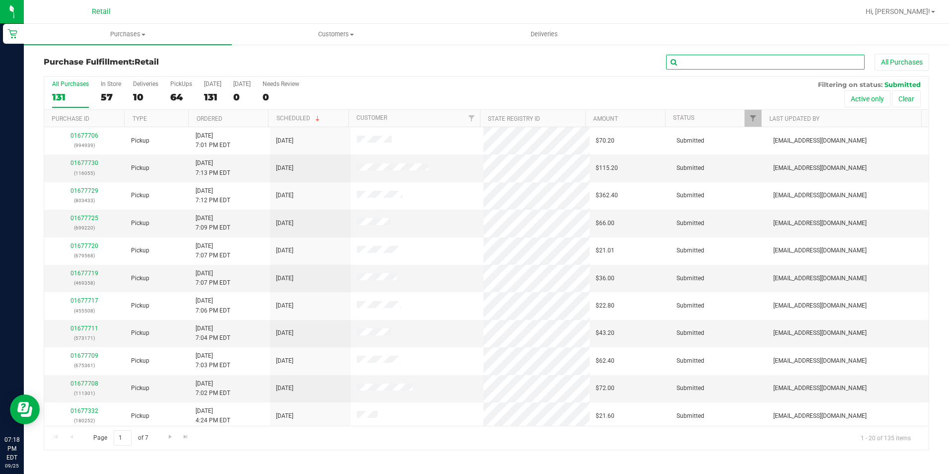
click at [701, 60] on input "text" at bounding box center [765, 62] width 199 height 15
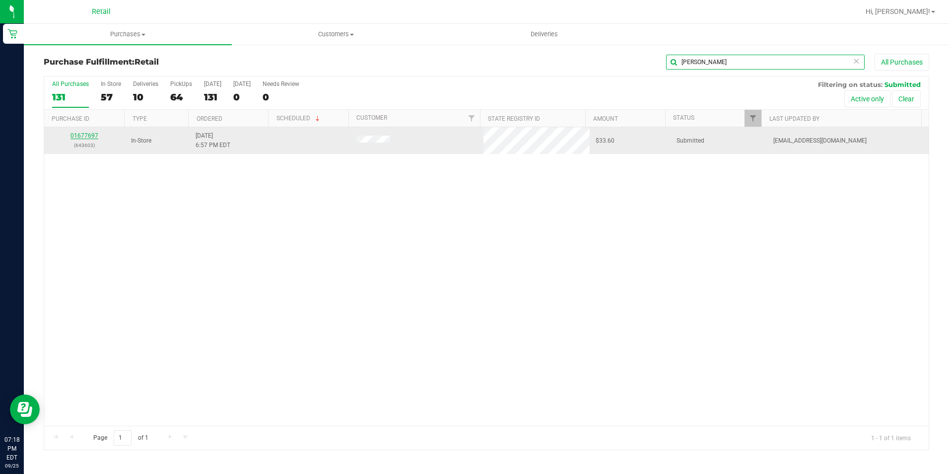
type input "[PERSON_NAME]"
click at [82, 135] on link "01677697" at bounding box center [84, 135] width 28 height 7
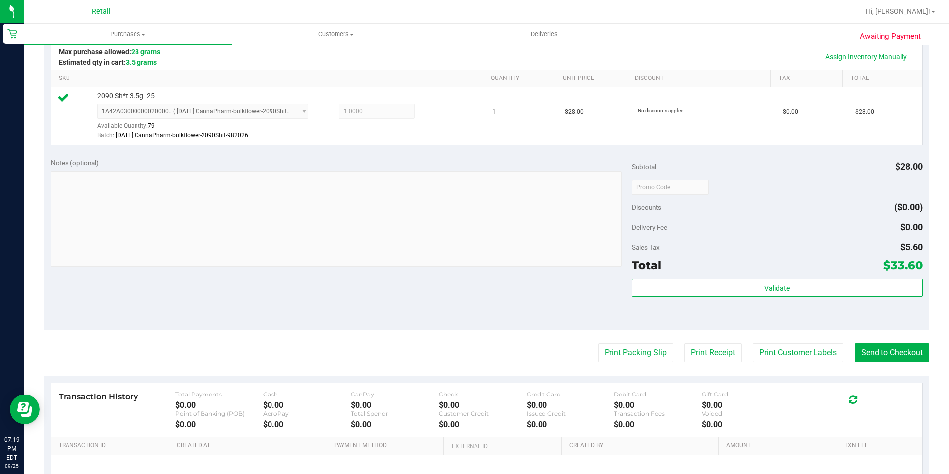
scroll to position [248, 0]
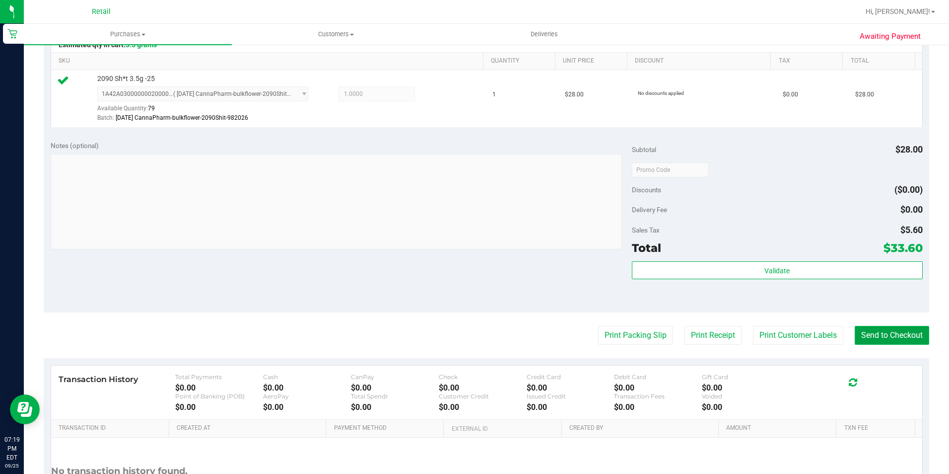
click at [884, 329] on button "Send to Checkout" at bounding box center [892, 335] width 74 height 19
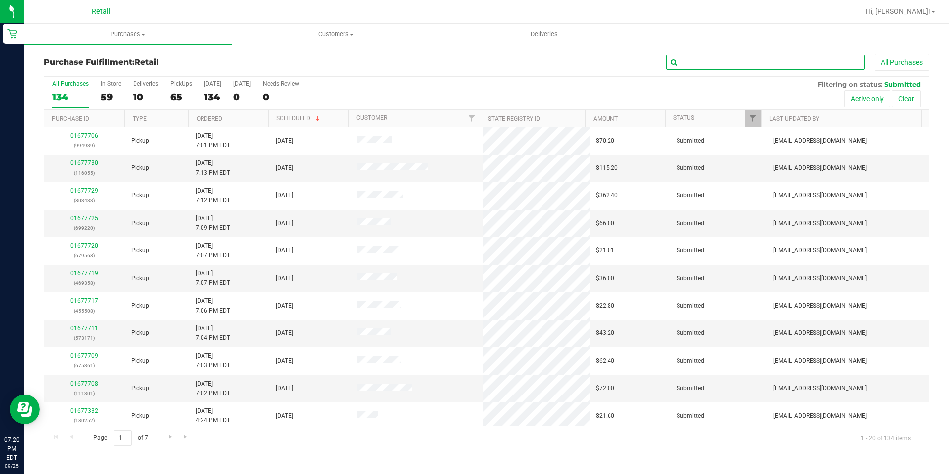
click at [756, 67] on input "text" at bounding box center [765, 62] width 199 height 15
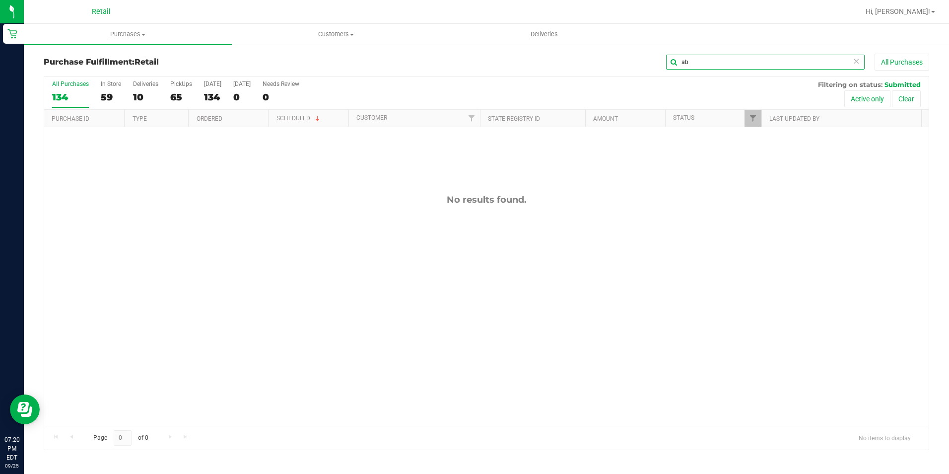
type input "a"
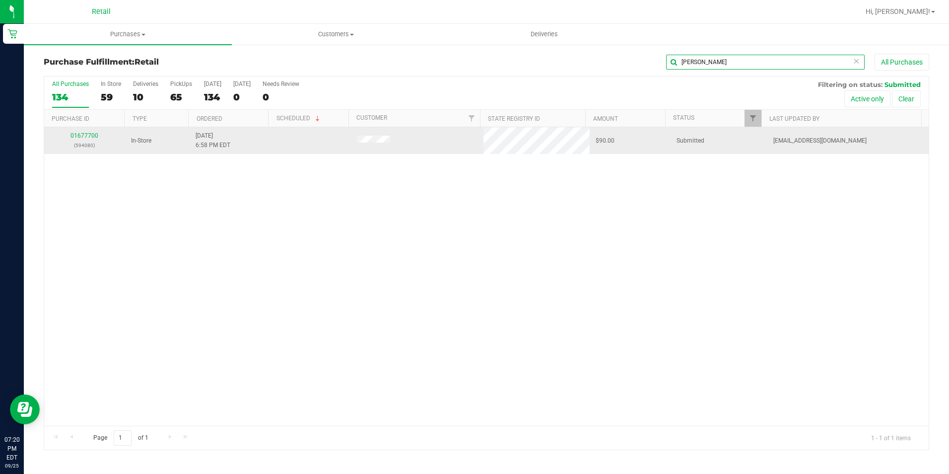
type input "[PERSON_NAME]"
click at [85, 131] on div "01677700 (594080)" at bounding box center [84, 140] width 69 height 19
click at [80, 136] on link "01677700" at bounding box center [84, 135] width 28 height 7
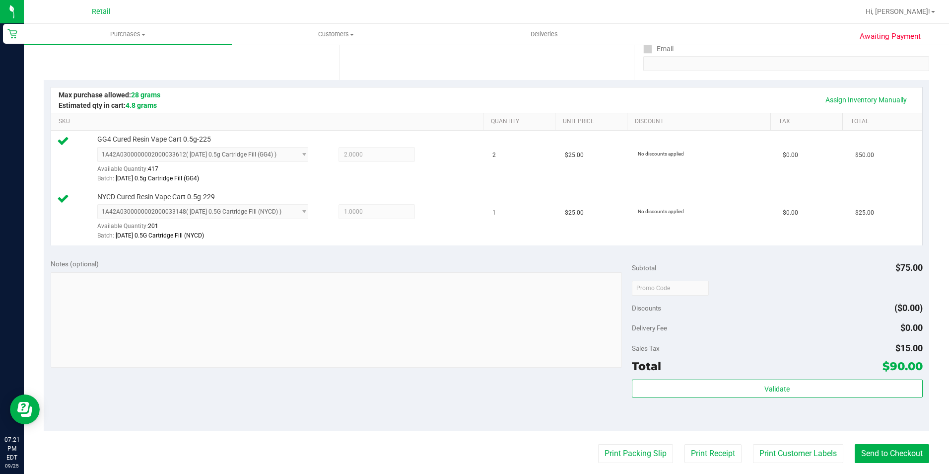
scroll to position [199, 0]
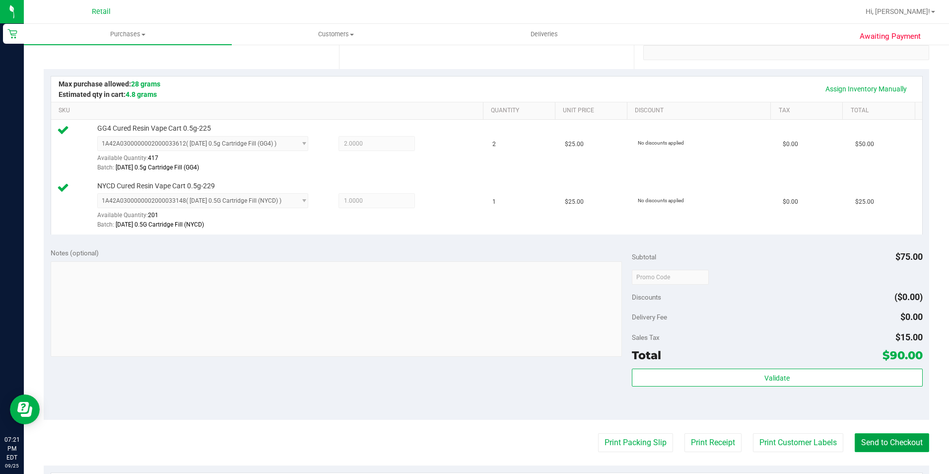
click at [900, 440] on button "Send to Checkout" at bounding box center [892, 442] width 74 height 19
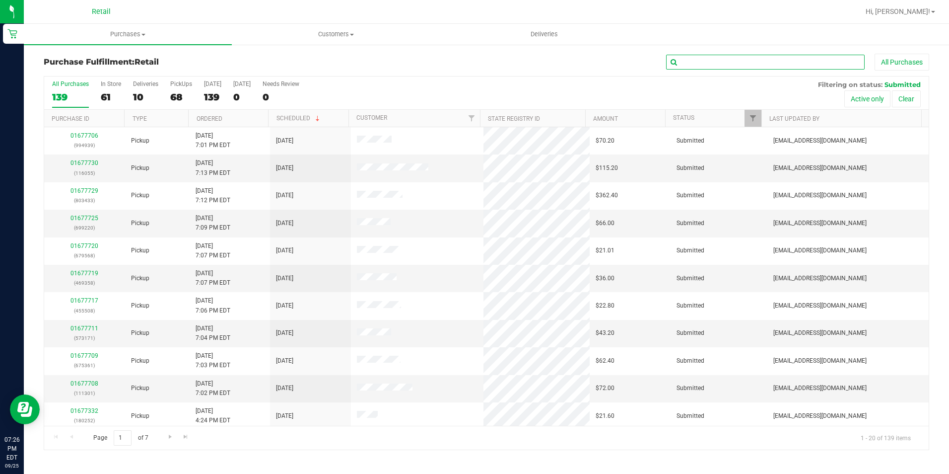
click at [710, 66] on input "text" at bounding box center [765, 62] width 199 height 15
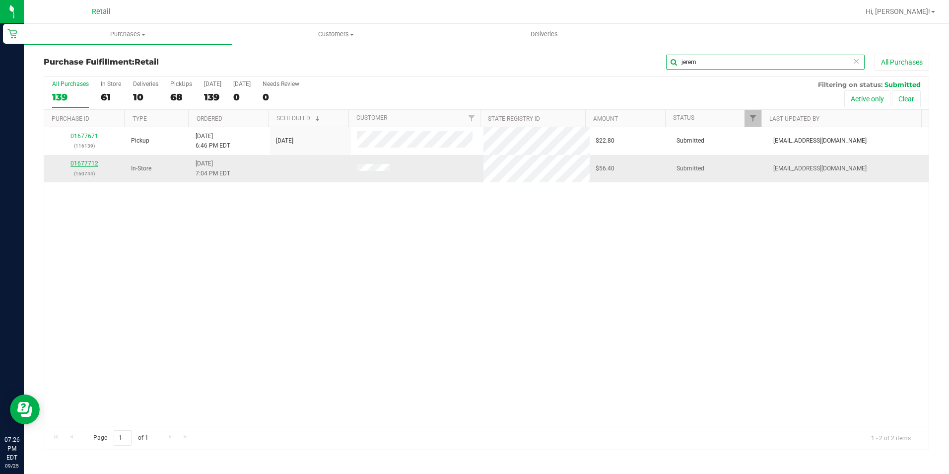
type input "jerem"
click at [85, 160] on link "01677712" at bounding box center [84, 163] width 28 height 7
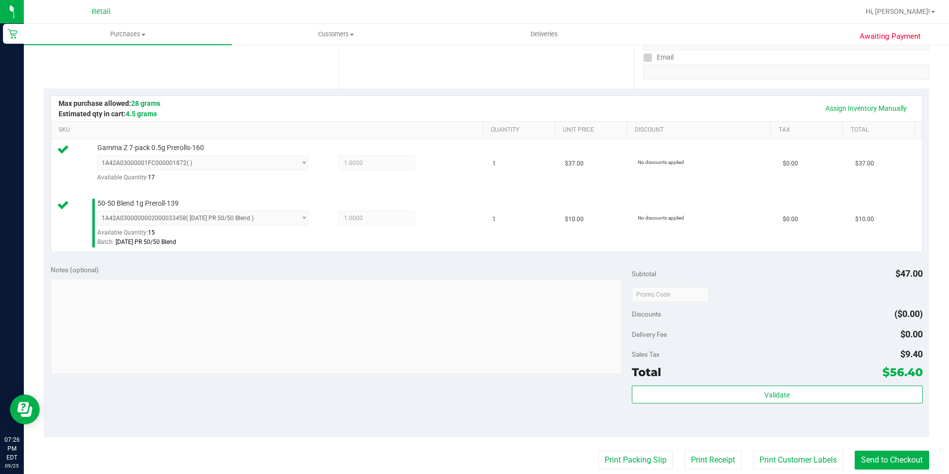
scroll to position [298, 0]
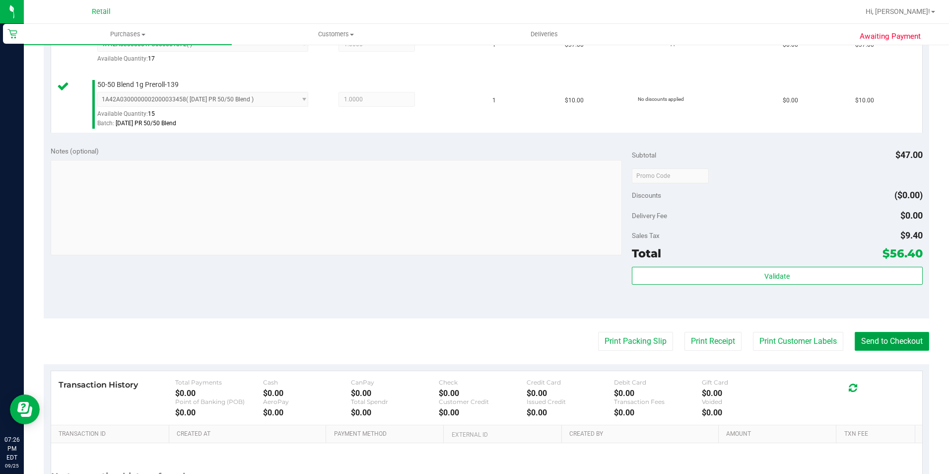
click at [874, 342] on button "Send to Checkout" at bounding box center [892, 341] width 74 height 19
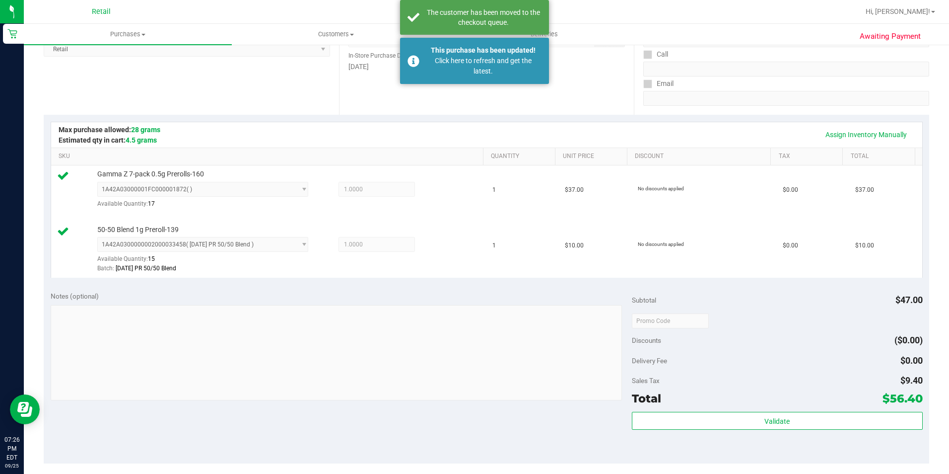
scroll to position [149, 0]
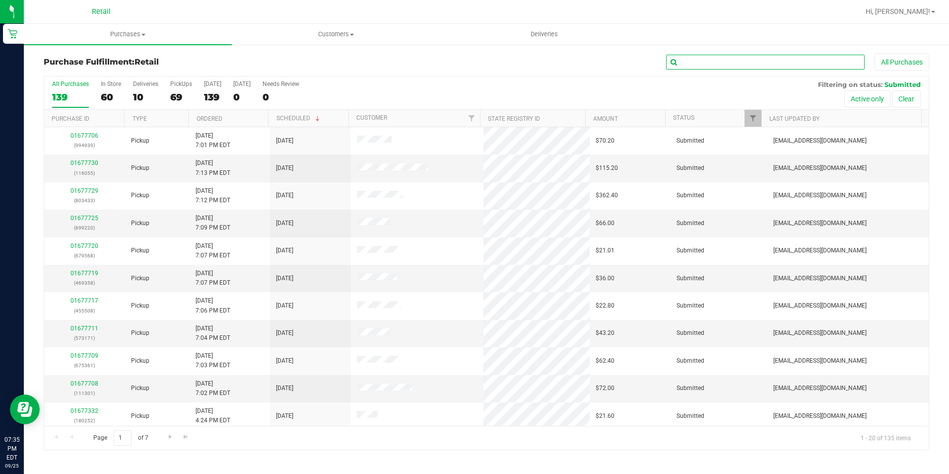
click at [729, 62] on input "text" at bounding box center [765, 62] width 199 height 15
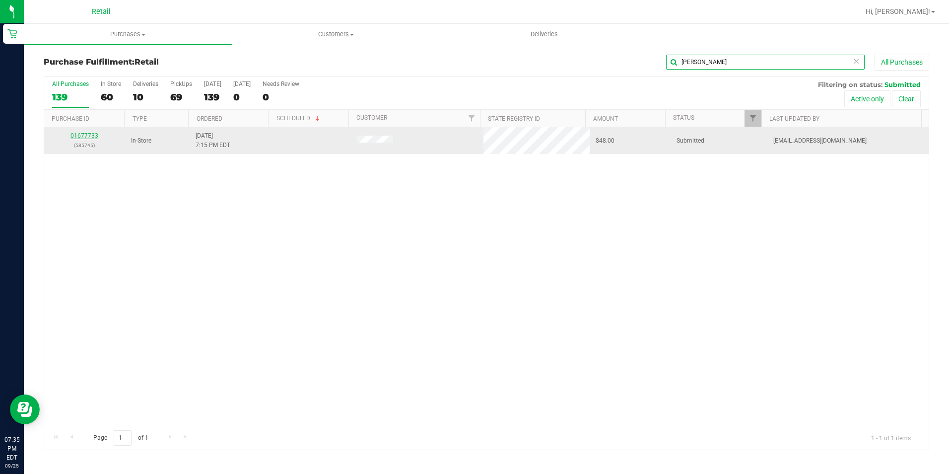
type input "[PERSON_NAME]"
click at [86, 136] on link "01677733" at bounding box center [84, 135] width 28 height 7
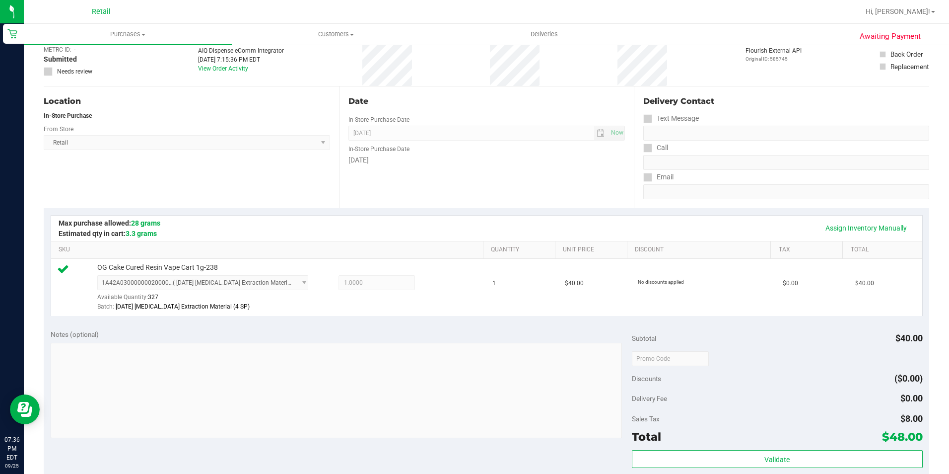
scroll to position [149, 0]
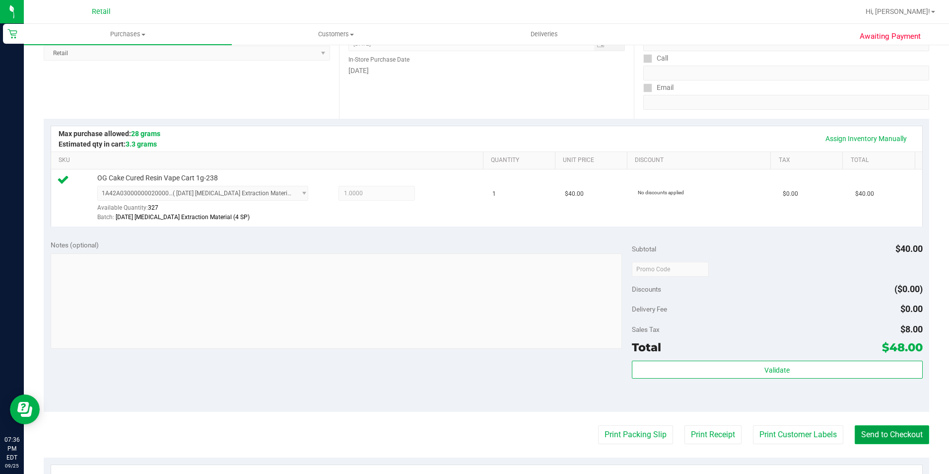
click at [900, 441] on button "Send to Checkout" at bounding box center [892, 434] width 74 height 19
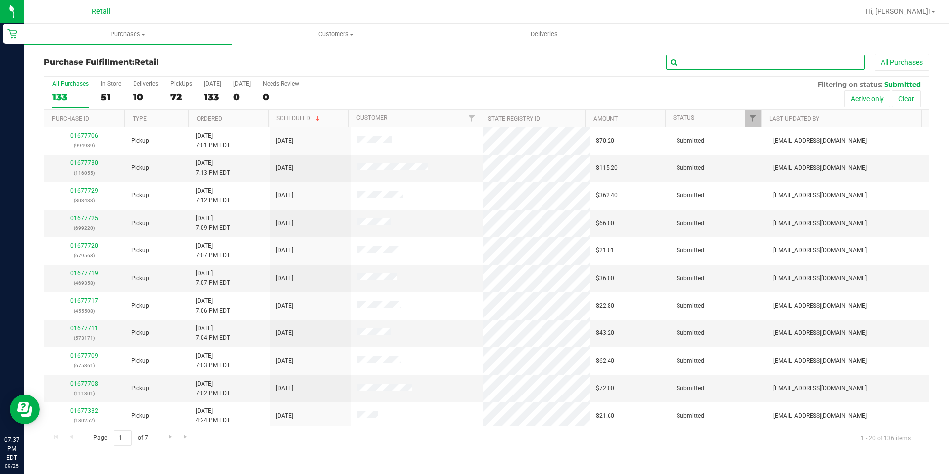
click at [806, 65] on input "text" at bounding box center [765, 62] width 199 height 15
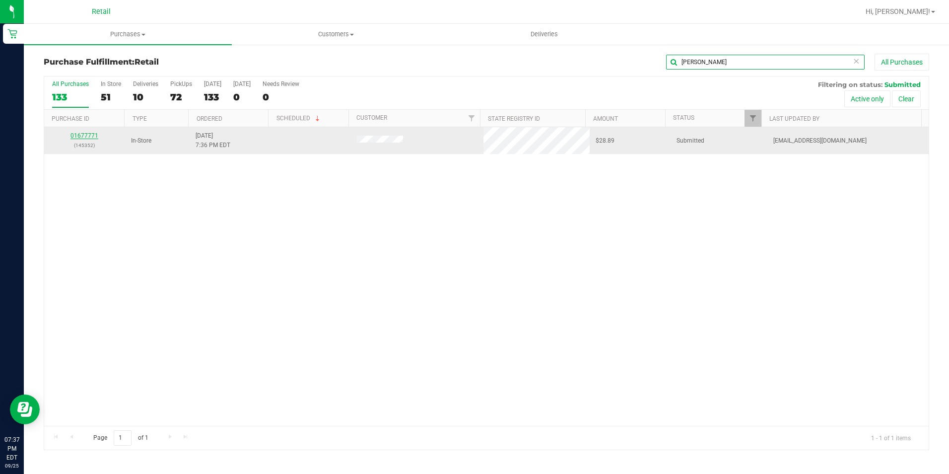
type input "[PERSON_NAME]"
click at [85, 133] on link "01677771" at bounding box center [84, 135] width 28 height 7
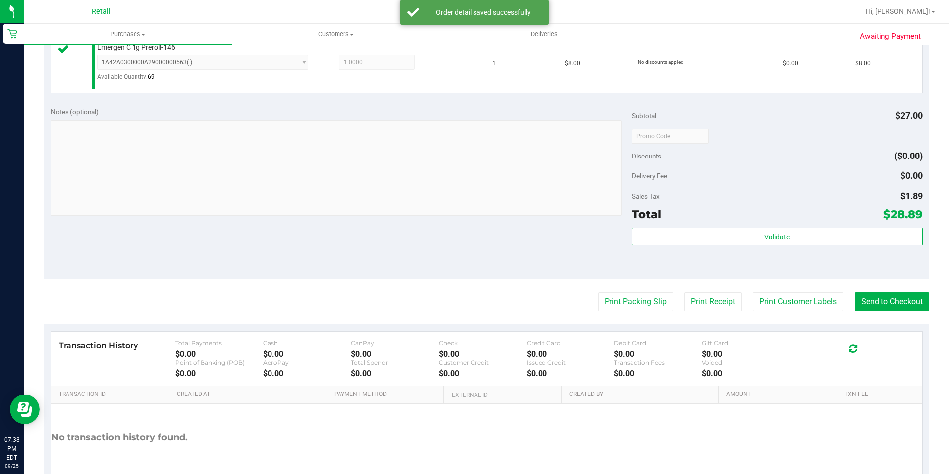
scroll to position [397, 0]
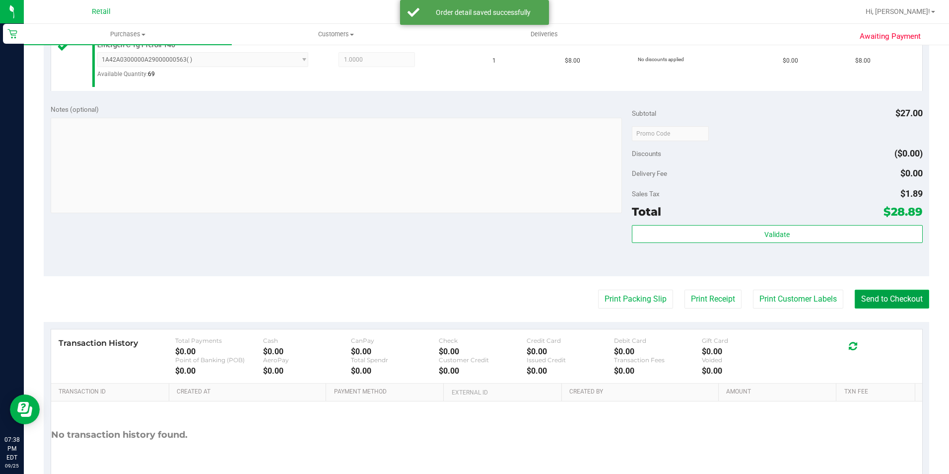
click at [886, 307] on button "Send to Checkout" at bounding box center [892, 298] width 74 height 19
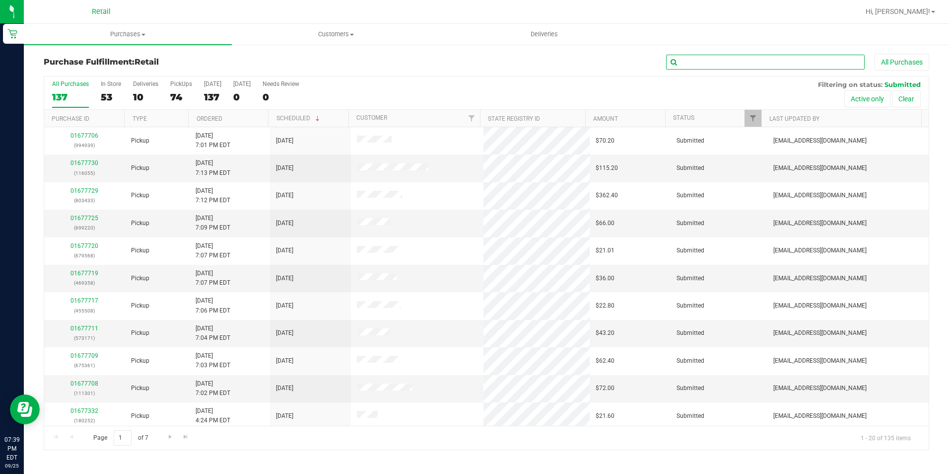
click at [751, 61] on input "text" at bounding box center [765, 62] width 199 height 15
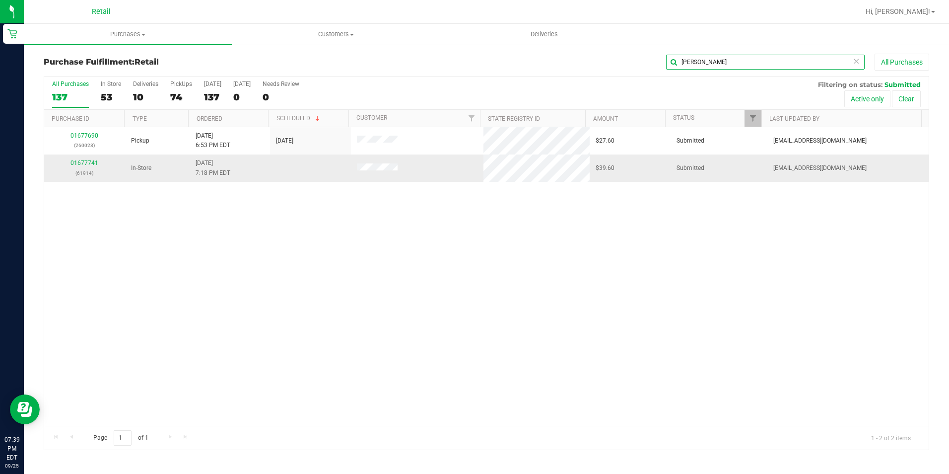
type input "[PERSON_NAME]"
click at [88, 159] on div "01677741 (61914)" at bounding box center [84, 167] width 69 height 19
click at [85, 163] on link "01677741" at bounding box center [84, 162] width 28 height 7
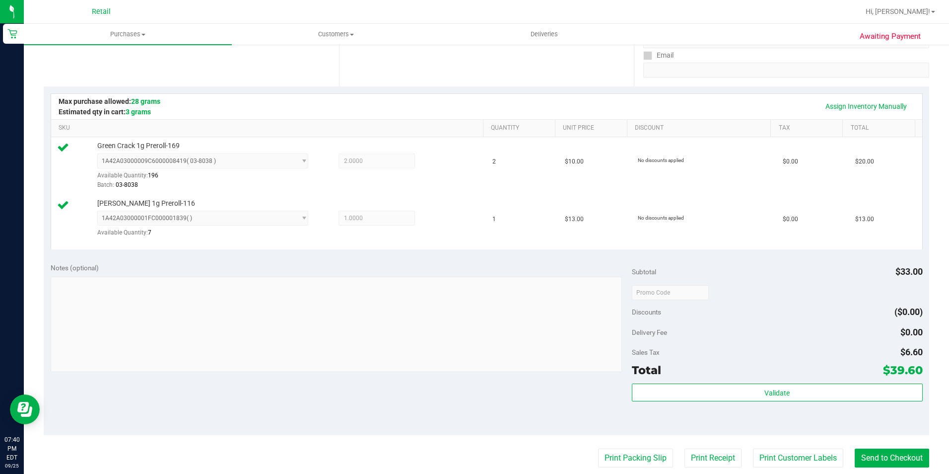
scroll to position [199, 0]
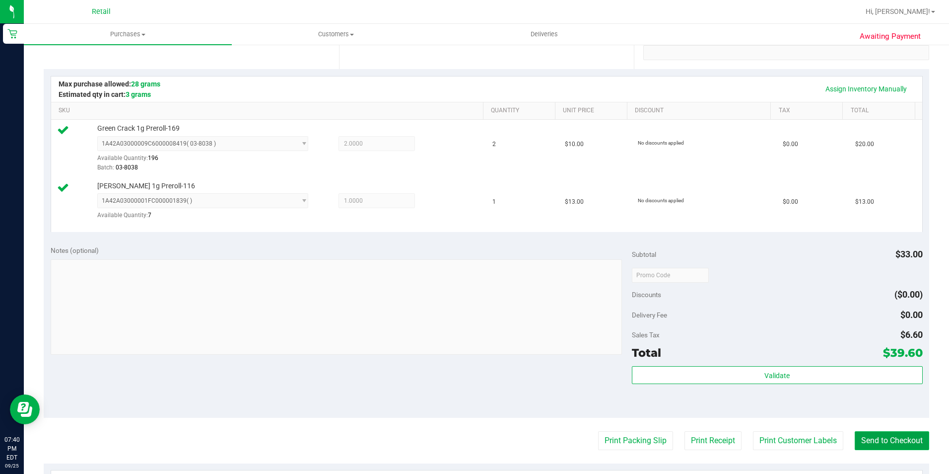
click at [883, 448] on button "Send to Checkout" at bounding box center [892, 440] width 74 height 19
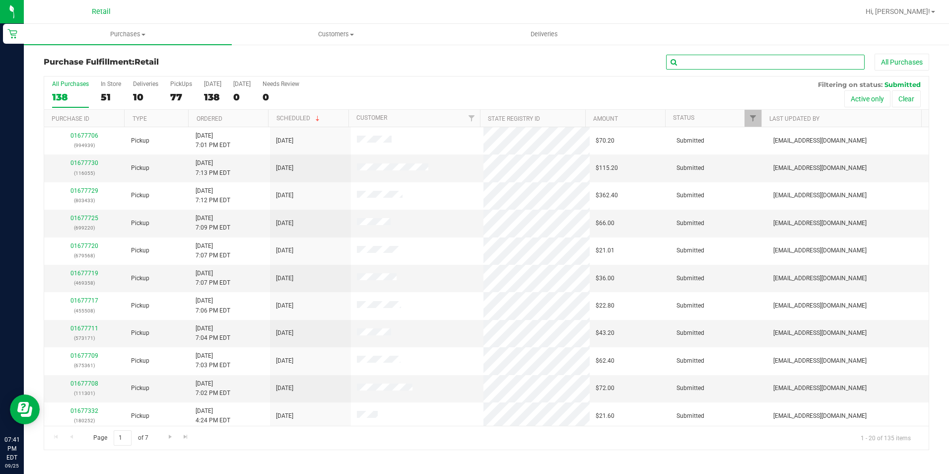
click at [685, 65] on input "text" at bounding box center [765, 62] width 199 height 15
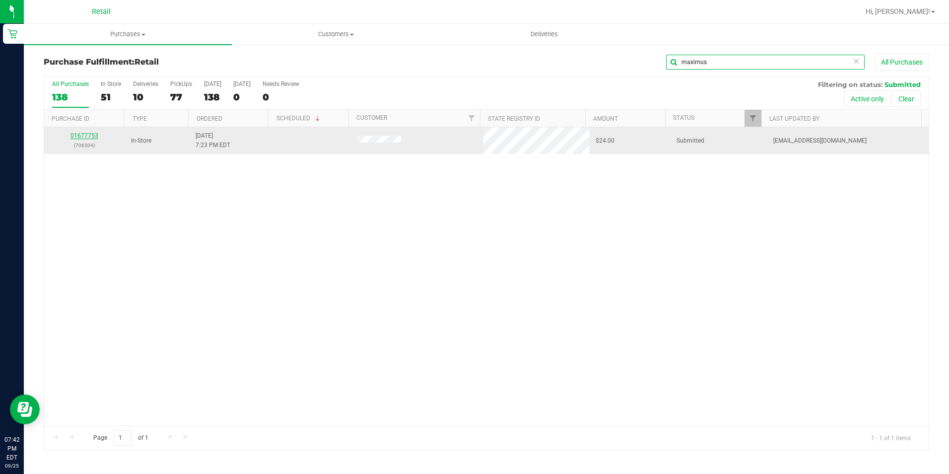
type input "maximus"
click at [79, 133] on link "01677753" at bounding box center [84, 135] width 28 height 7
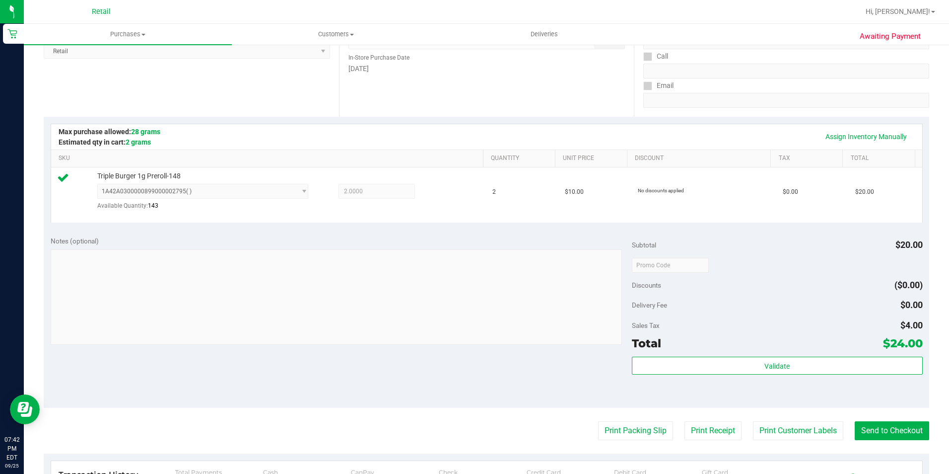
scroll to position [199, 0]
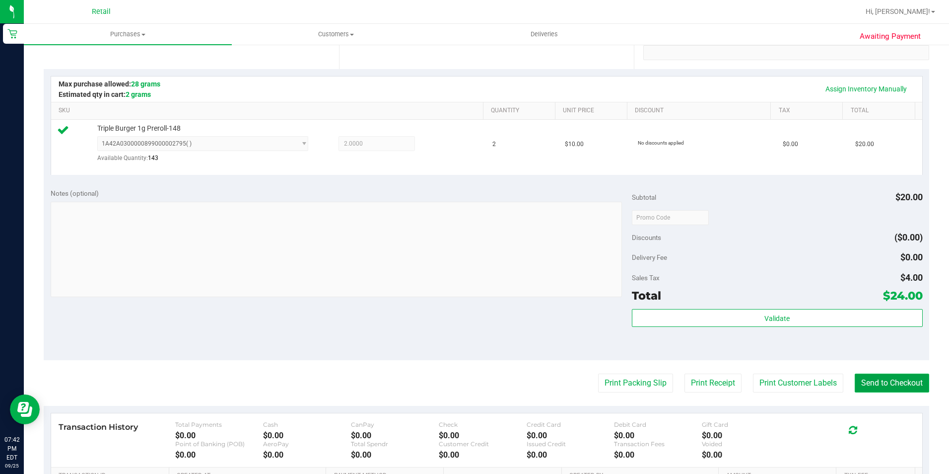
click at [879, 381] on button "Send to Checkout" at bounding box center [892, 382] width 74 height 19
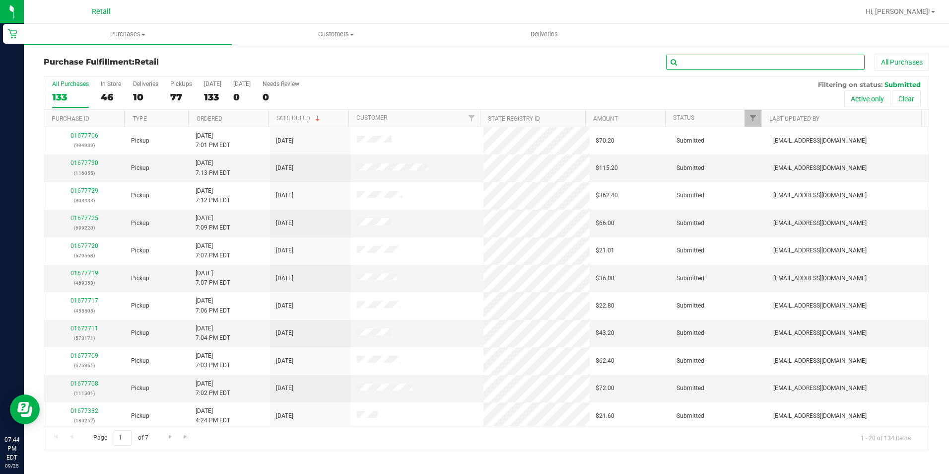
click at [690, 63] on input "text" at bounding box center [765, 62] width 199 height 15
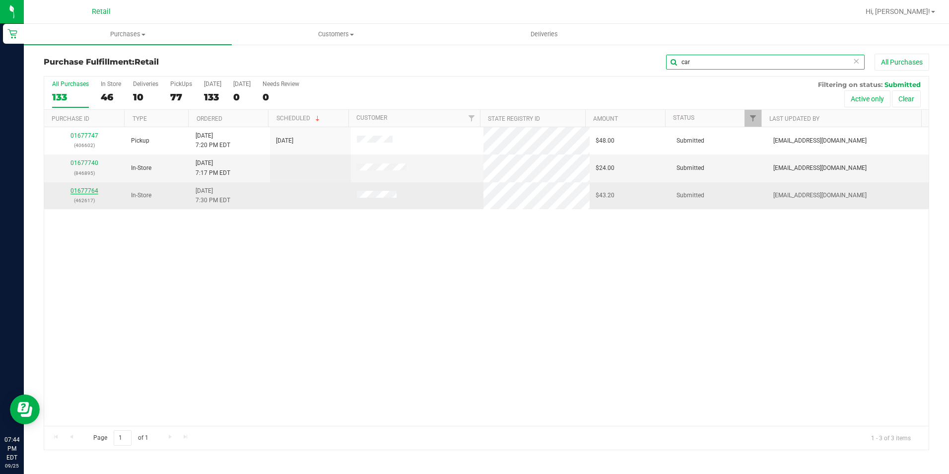
type input "car"
click at [75, 190] on link "01677764" at bounding box center [84, 190] width 28 height 7
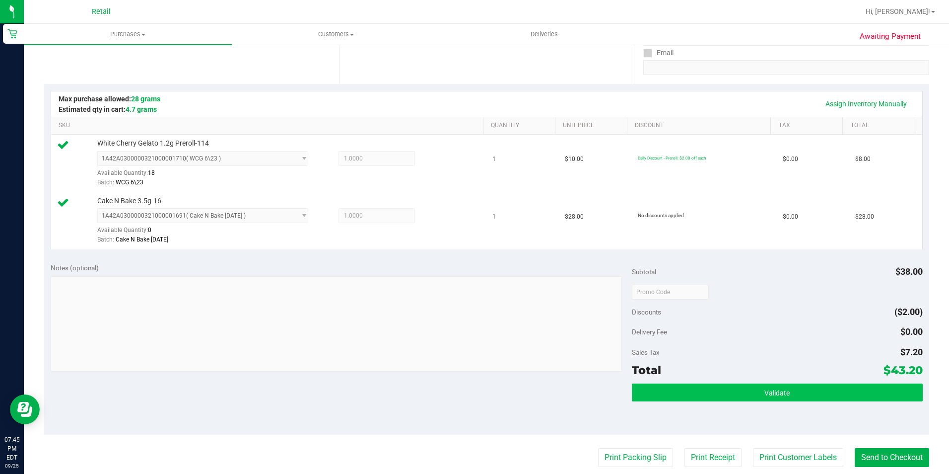
scroll to position [199, 0]
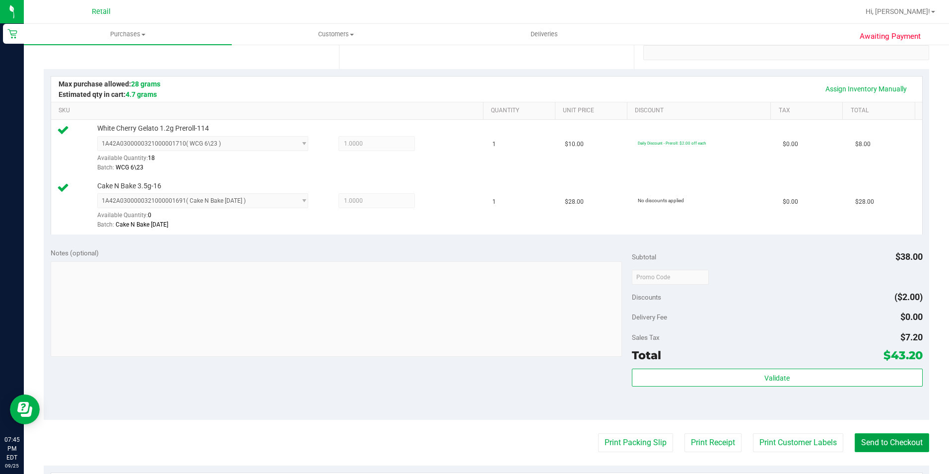
click at [885, 442] on button "Send to Checkout" at bounding box center [892, 442] width 74 height 19
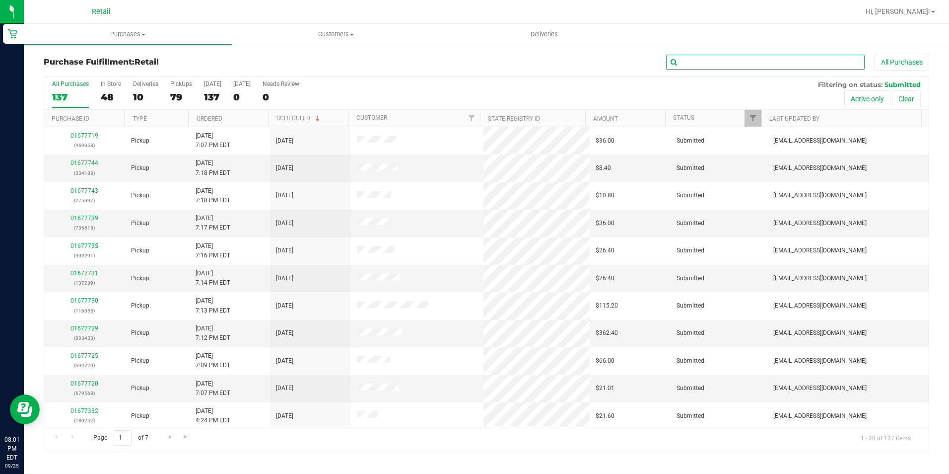
click at [715, 63] on input "text" at bounding box center [765, 62] width 199 height 15
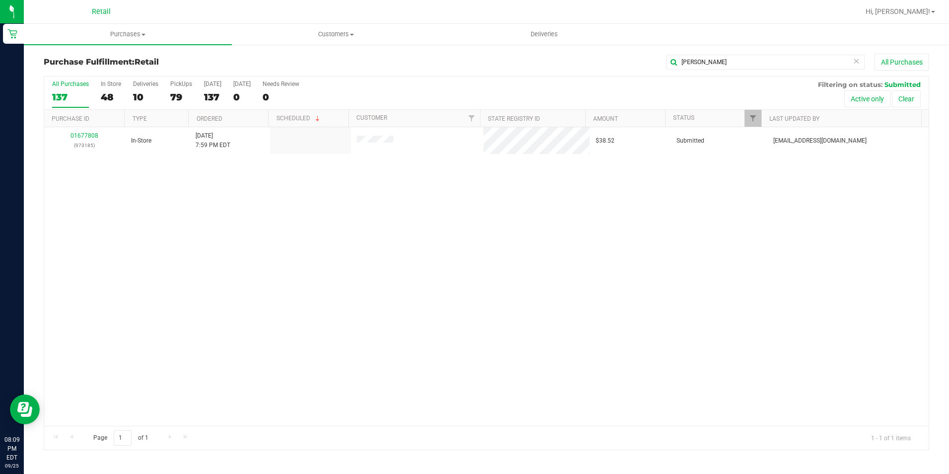
click at [729, 52] on div "Purchase Fulfillment: Retail [PERSON_NAME] All Purchases All Purchases 137 In S…" at bounding box center [486, 252] width 925 height 416
click at [708, 69] on div "[PERSON_NAME] All Purchases" at bounding box center [634, 62] width 590 height 17
click at [709, 64] on input "[PERSON_NAME]" at bounding box center [765, 62] width 199 height 15
type input "n"
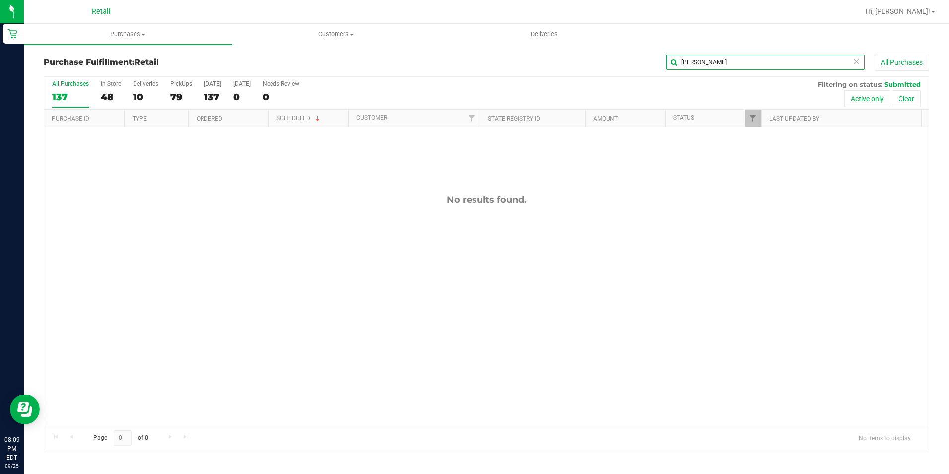
type input "[PERSON_NAME]"
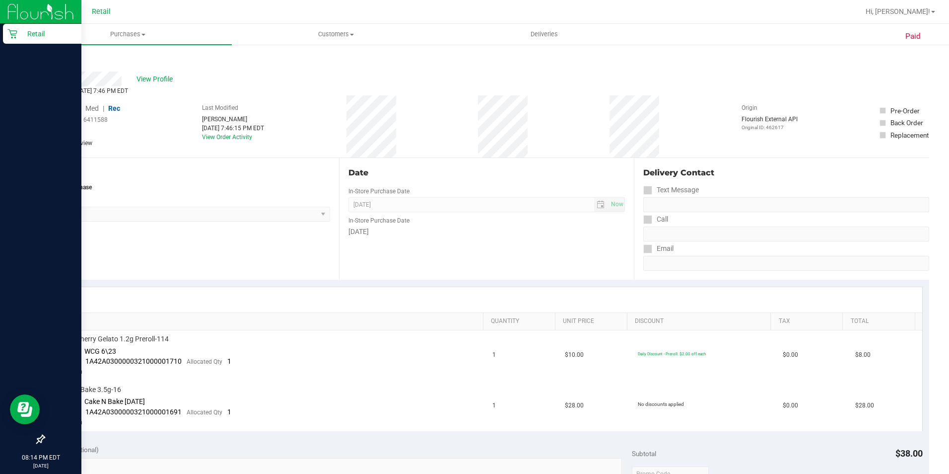
click at [32, 39] on p "Retail" at bounding box center [47, 34] width 60 height 12
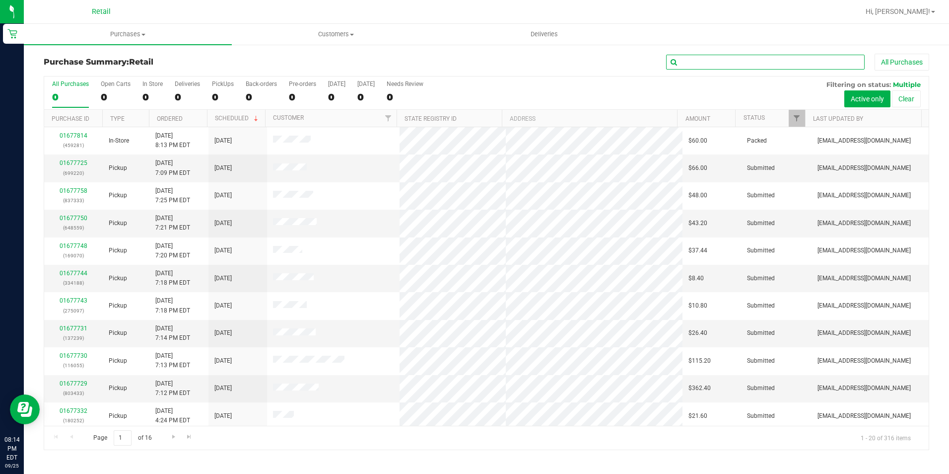
click at [747, 65] on input "text" at bounding box center [765, 62] width 199 height 15
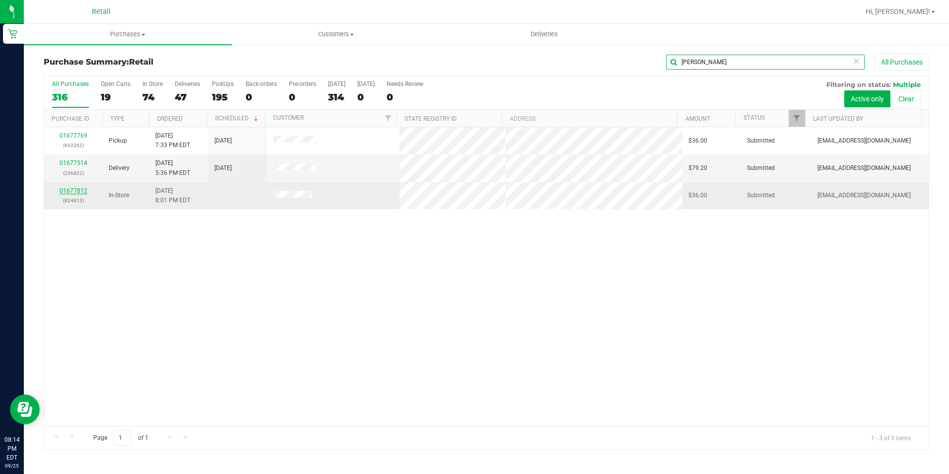
type input "[PERSON_NAME]"
click at [70, 192] on link "01677812" at bounding box center [74, 190] width 28 height 7
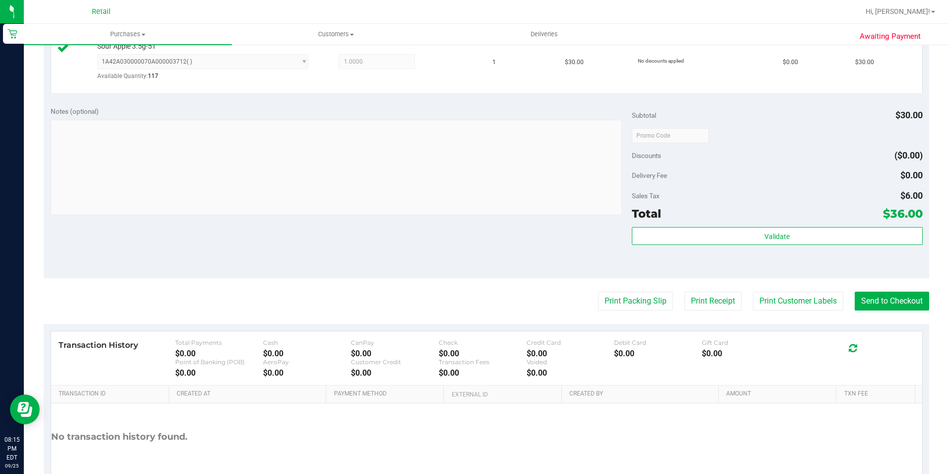
scroll to position [298, 0]
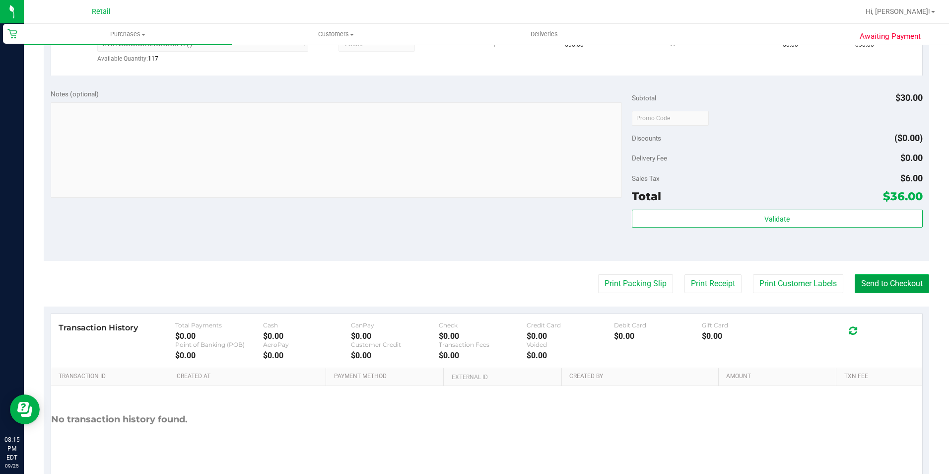
click at [872, 286] on button "Send to Checkout" at bounding box center [892, 283] width 74 height 19
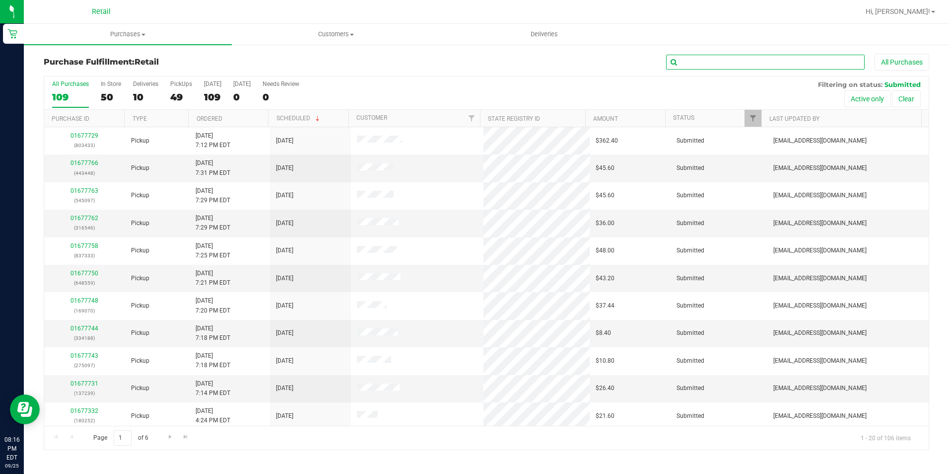
click at [697, 59] on input "text" at bounding box center [765, 62] width 199 height 15
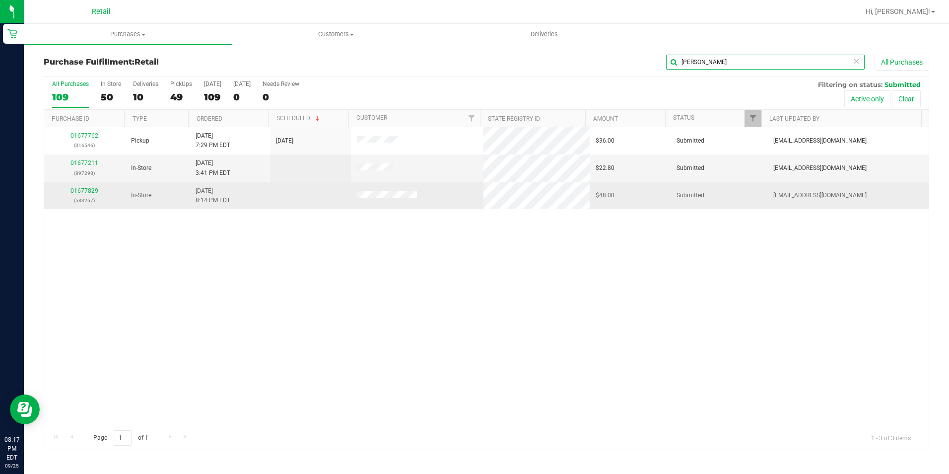
type input "[PERSON_NAME]"
click at [88, 190] on link "01677829" at bounding box center [84, 190] width 28 height 7
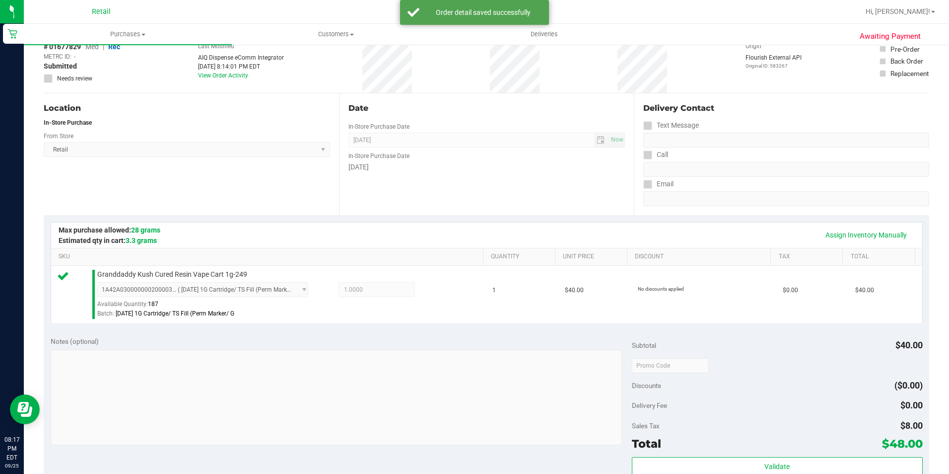
scroll to position [149, 0]
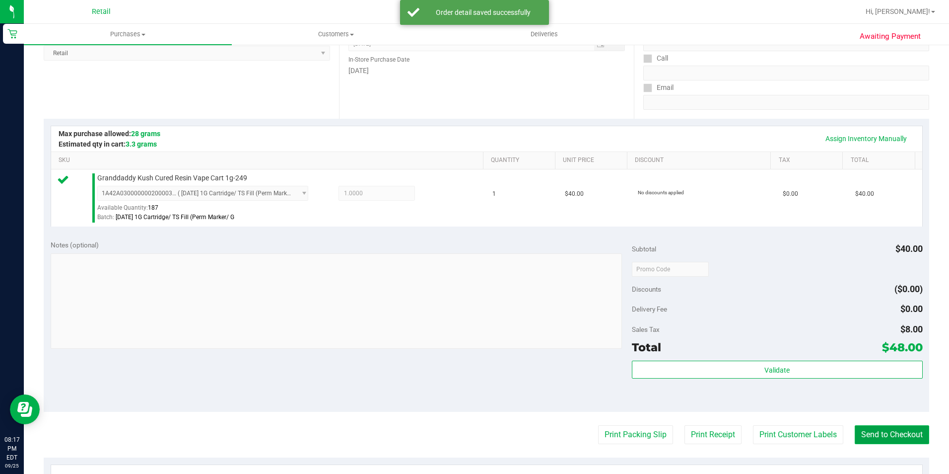
click at [885, 432] on button "Send to Checkout" at bounding box center [892, 434] width 74 height 19
